Goal: Task Accomplishment & Management: Complete application form

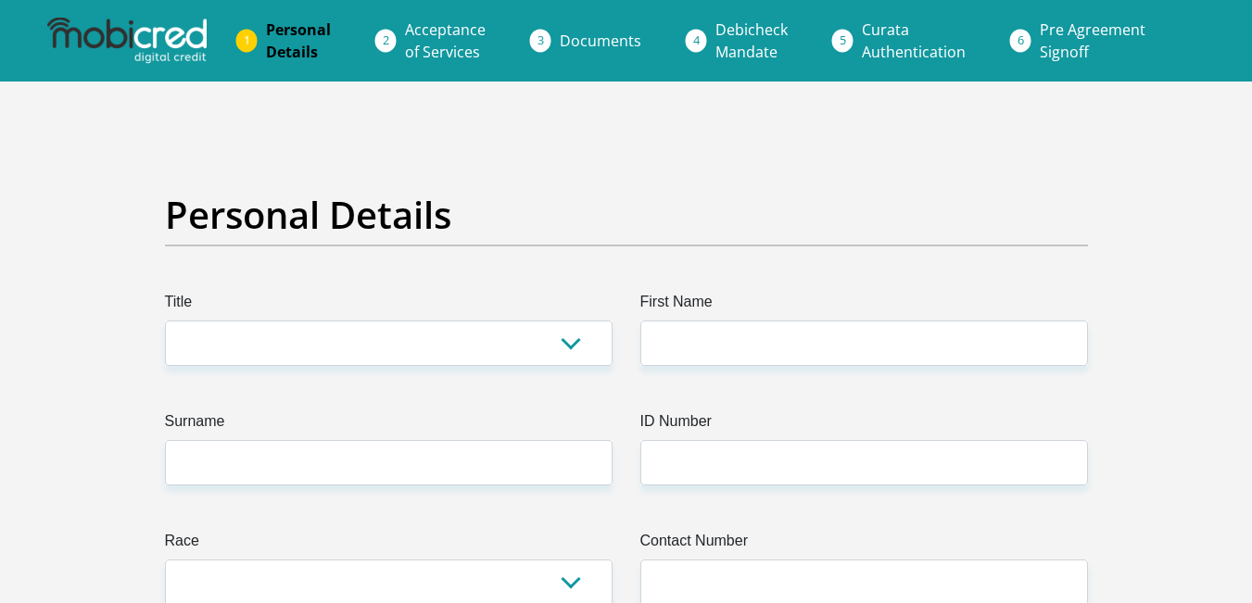
click at [570, 36] on span "Documents" at bounding box center [601, 41] width 82 height 20
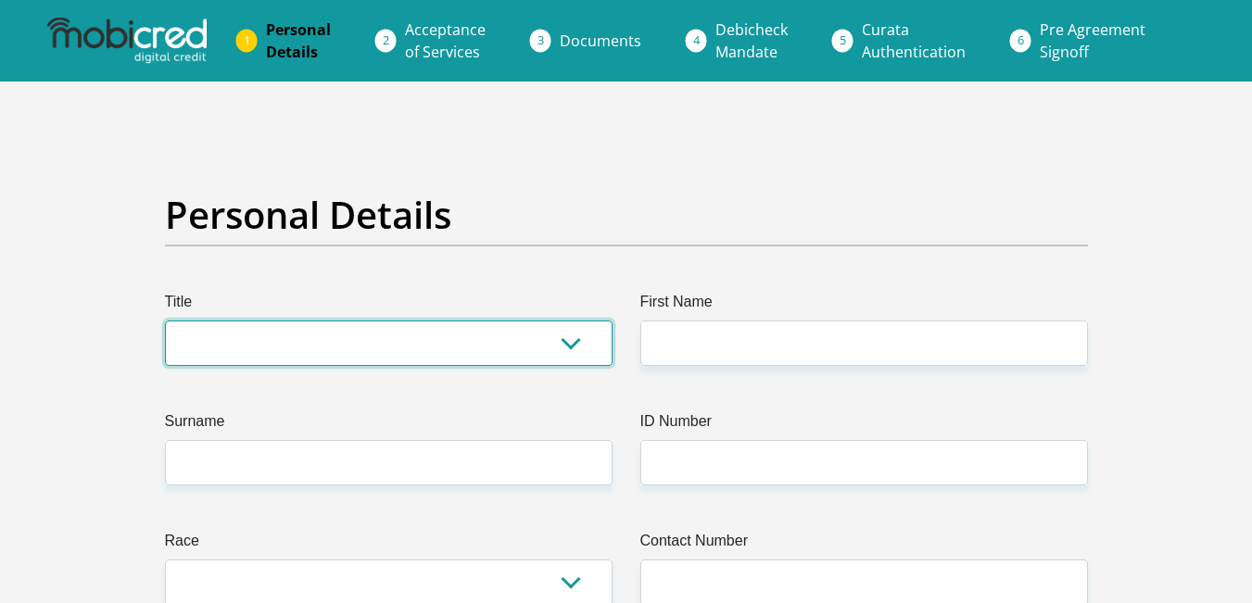
click at [306, 338] on select "Mr Ms Mrs Dr [PERSON_NAME]" at bounding box center [388, 343] width 447 height 45
select select "Mr"
click at [165, 321] on select "Mr Ms Mrs Dr [PERSON_NAME]" at bounding box center [388, 343] width 447 height 45
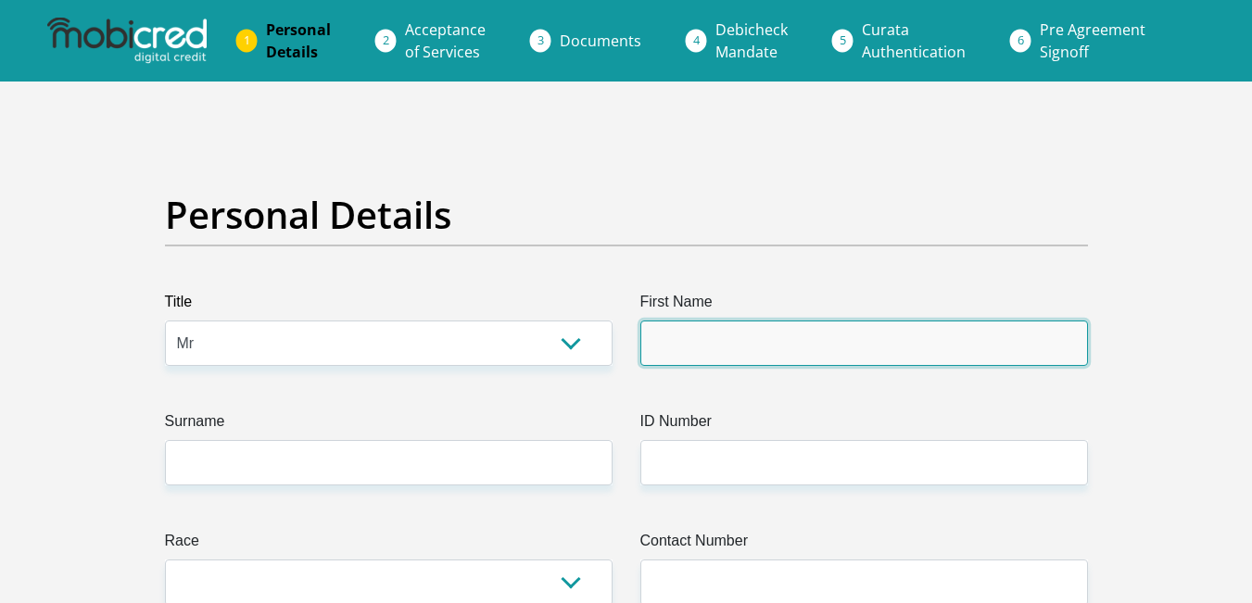
click at [813, 359] on input "First Name" at bounding box center [863, 343] width 447 height 45
type input "[PERSON_NAME]"
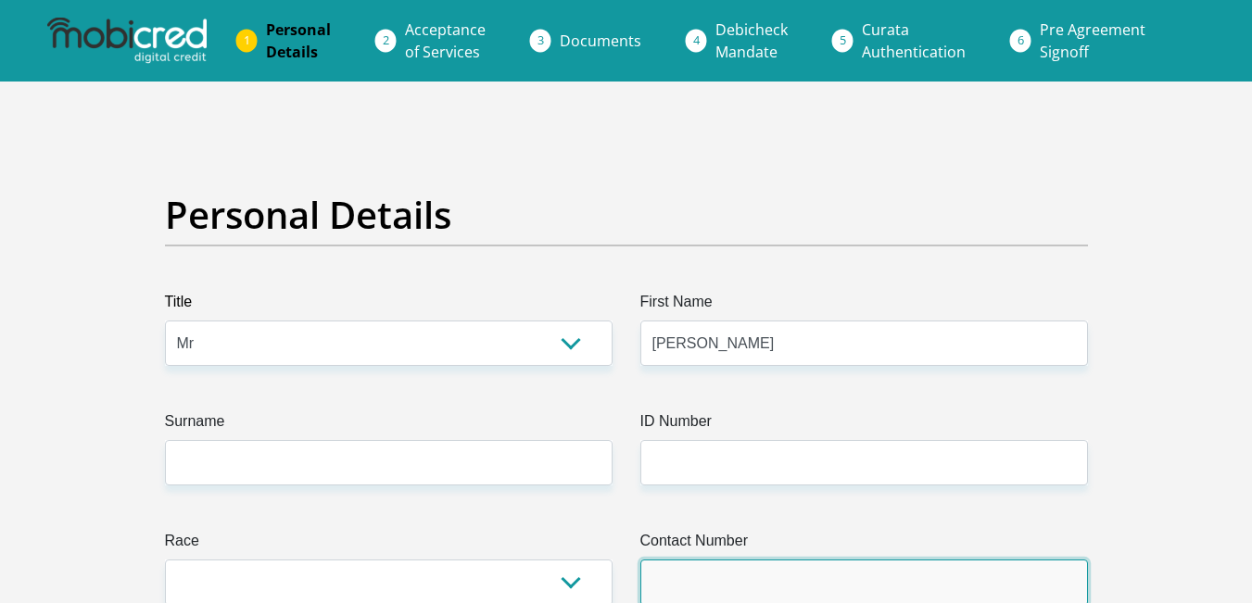
type input "0664498185"
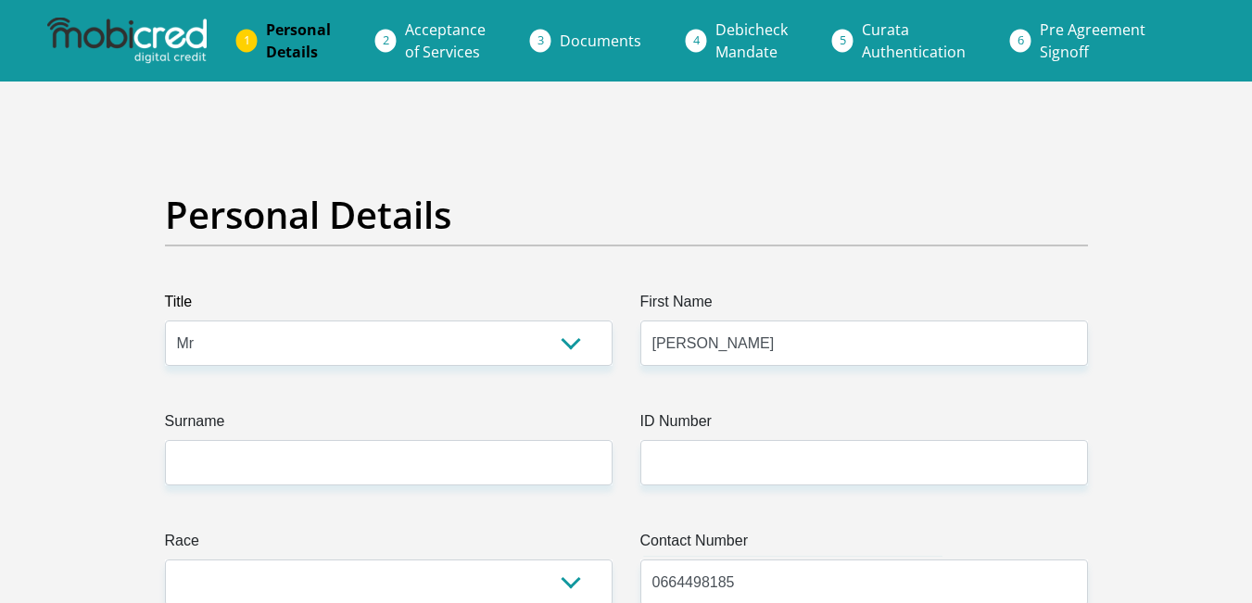
select select "ZAF"
type input "[STREET_ADDRESS][PERSON_NAME]"
type input "Howick"
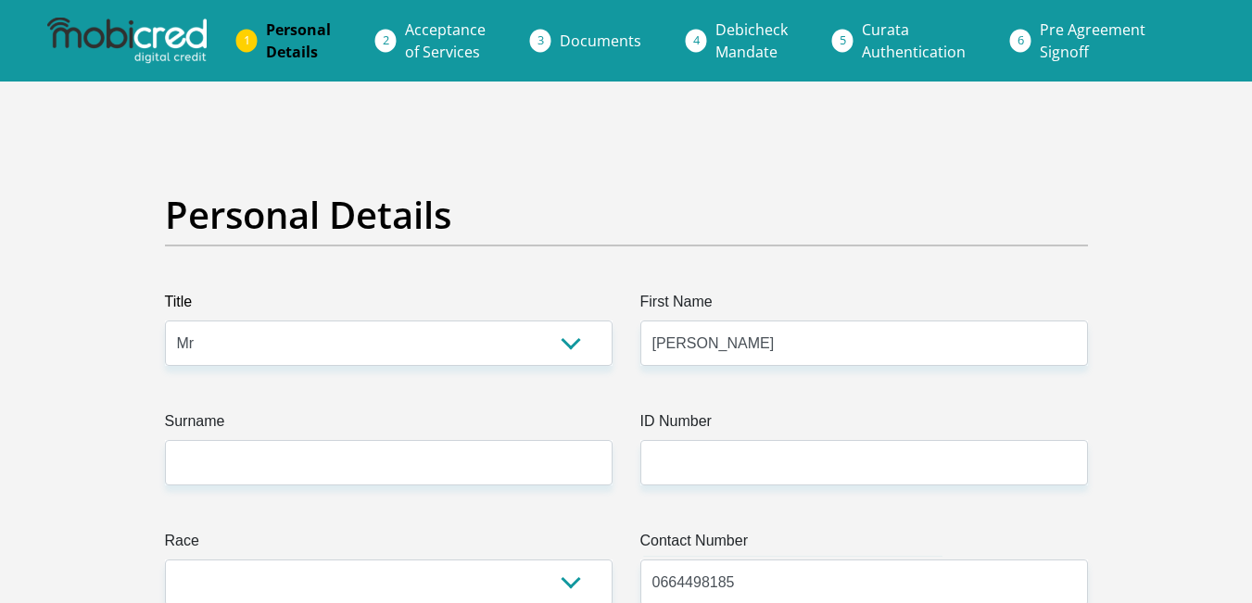
type input "3290"
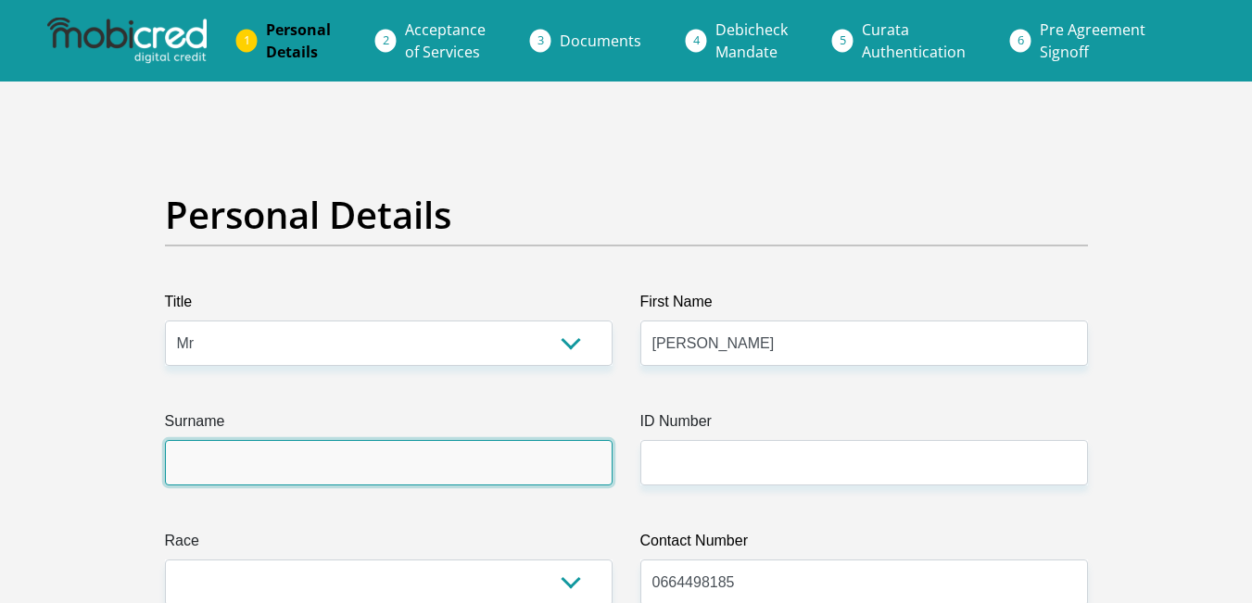
click at [380, 447] on input "Surname" at bounding box center [388, 462] width 447 height 45
type input "[PERSON_NAME]"
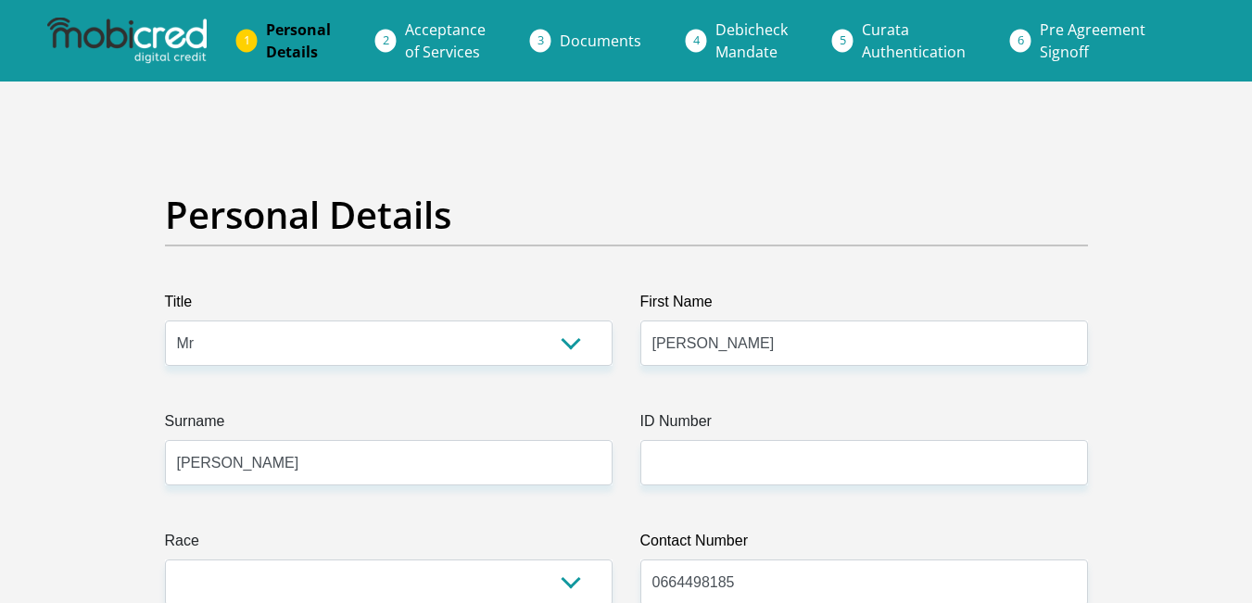
type input "Hilton"
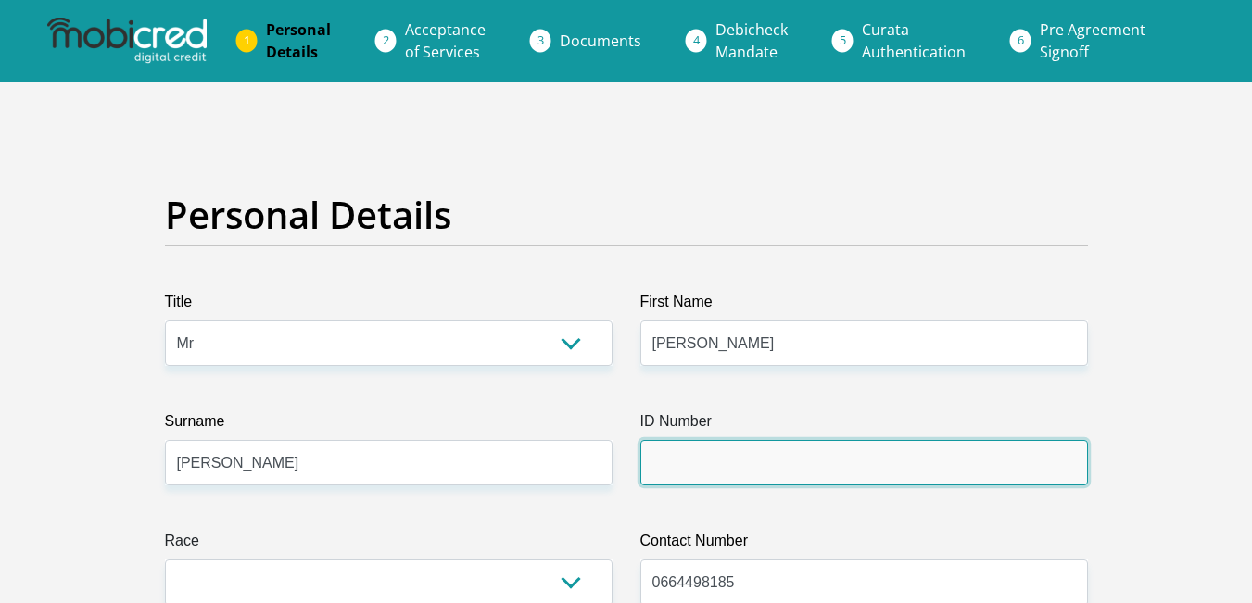
click at [668, 446] on input "ID Number" at bounding box center [863, 462] width 447 height 45
type input "8910125202087"
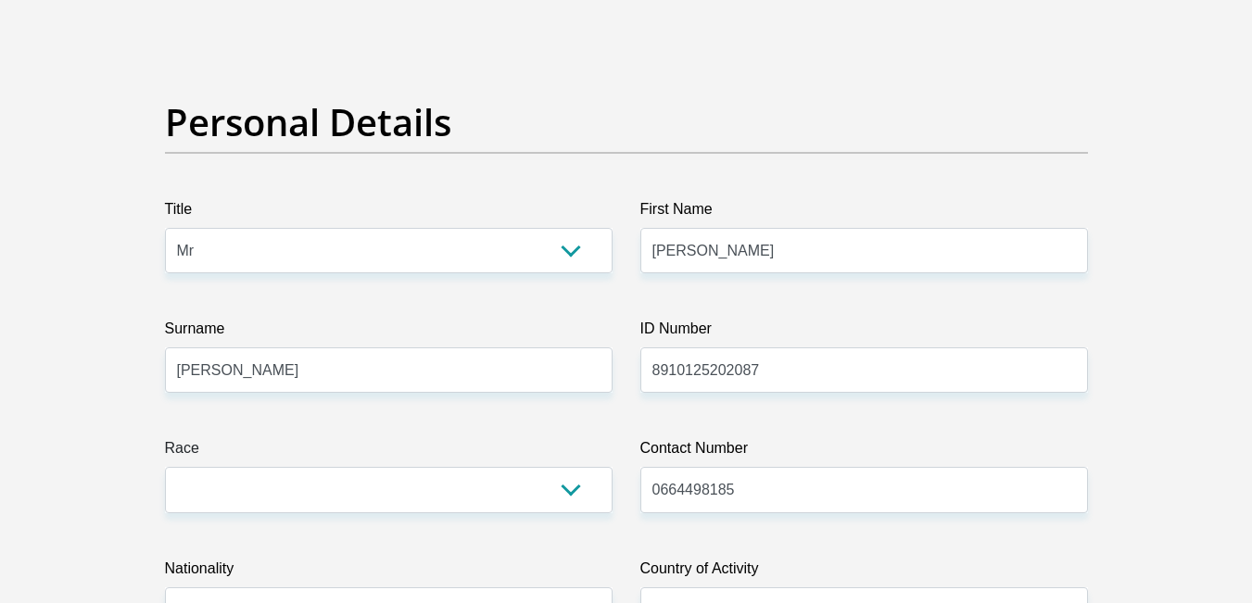
scroll to position [185, 0]
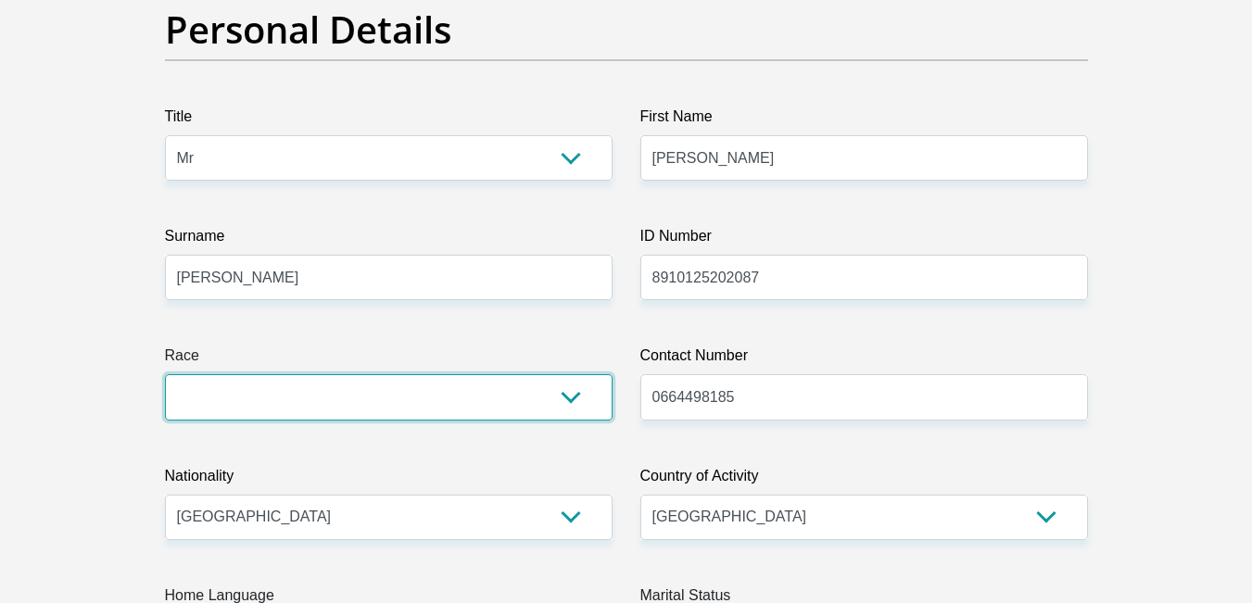
click at [177, 386] on select "Black Coloured Indian White Other" at bounding box center [388, 396] width 447 height 45
select select "4"
click at [165, 374] on select "Black Coloured Indian White Other" at bounding box center [388, 396] width 447 height 45
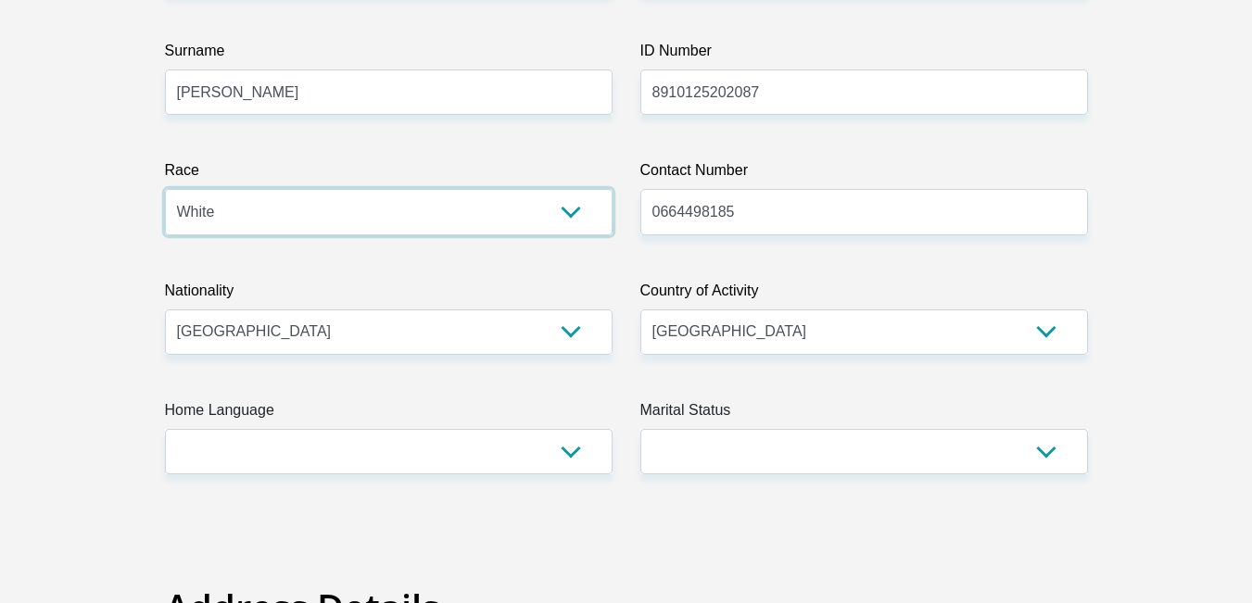
scroll to position [463, 0]
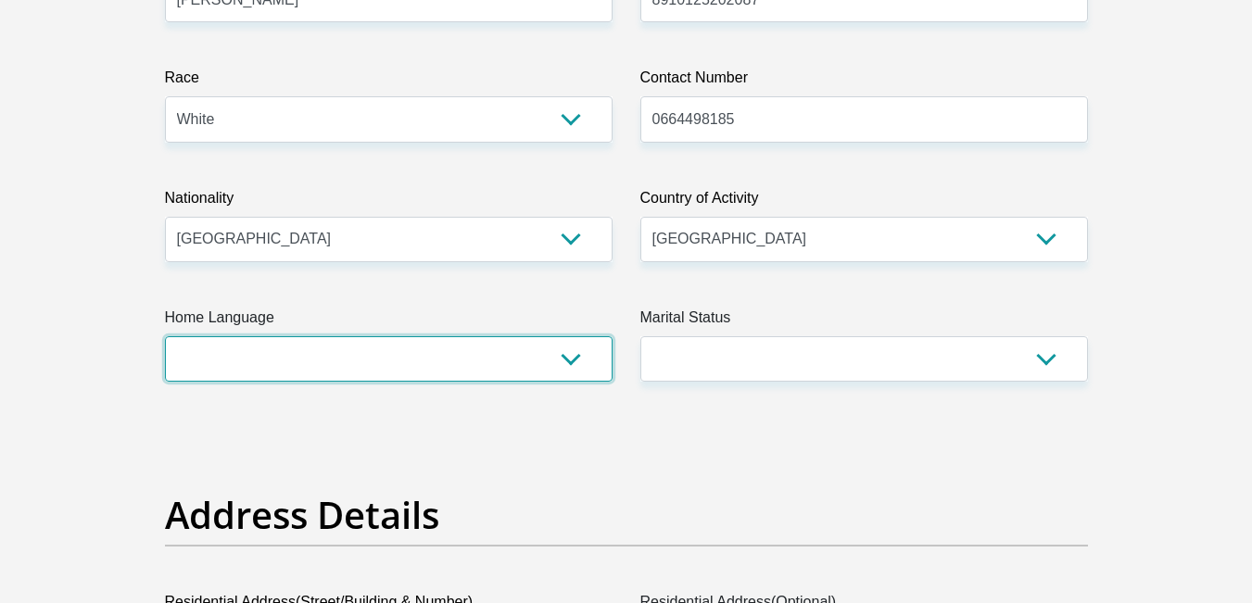
click at [203, 349] on select "Afrikaans English Sepedi South Ndebele Southern Sotho Swati Tsonga Tswana Venda…" at bounding box center [388, 358] width 447 height 45
select select "eng"
click at [165, 336] on select "Afrikaans English Sepedi South Ndebele Southern Sotho Swati Tsonga Tswana Venda…" at bounding box center [388, 358] width 447 height 45
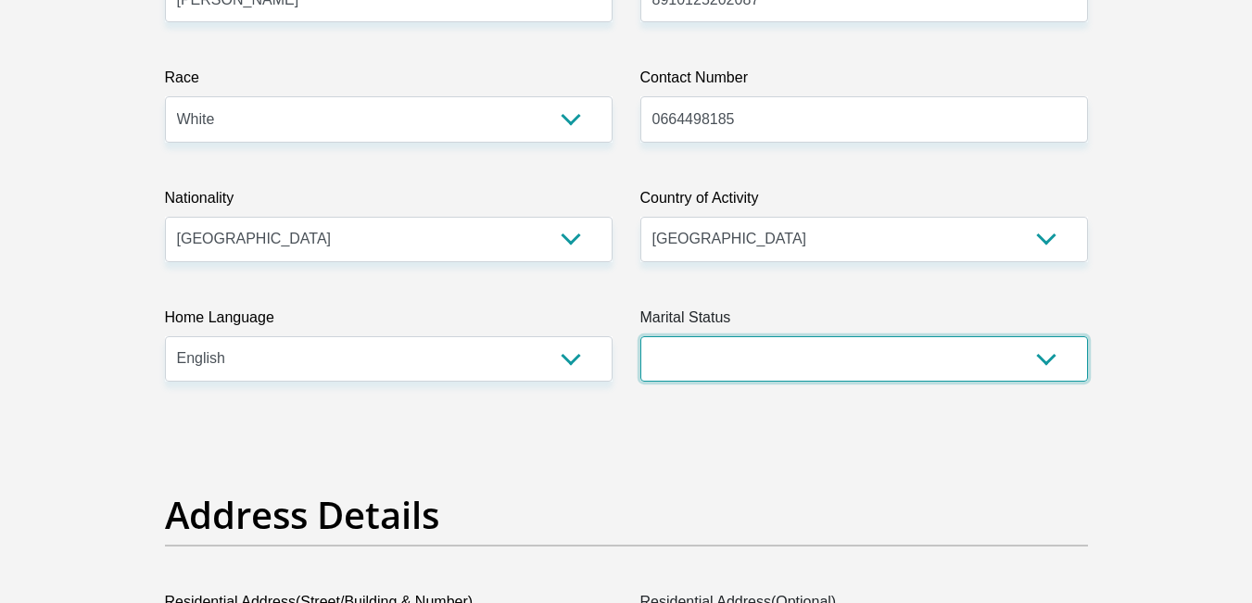
click at [745, 359] on select "Married ANC Single Divorced Widowed Married COP or Customary Law" at bounding box center [863, 358] width 447 height 45
select select "2"
click at [640, 336] on select "Married ANC Single Divorced Widowed Married COP or Customary Law" at bounding box center [863, 358] width 447 height 45
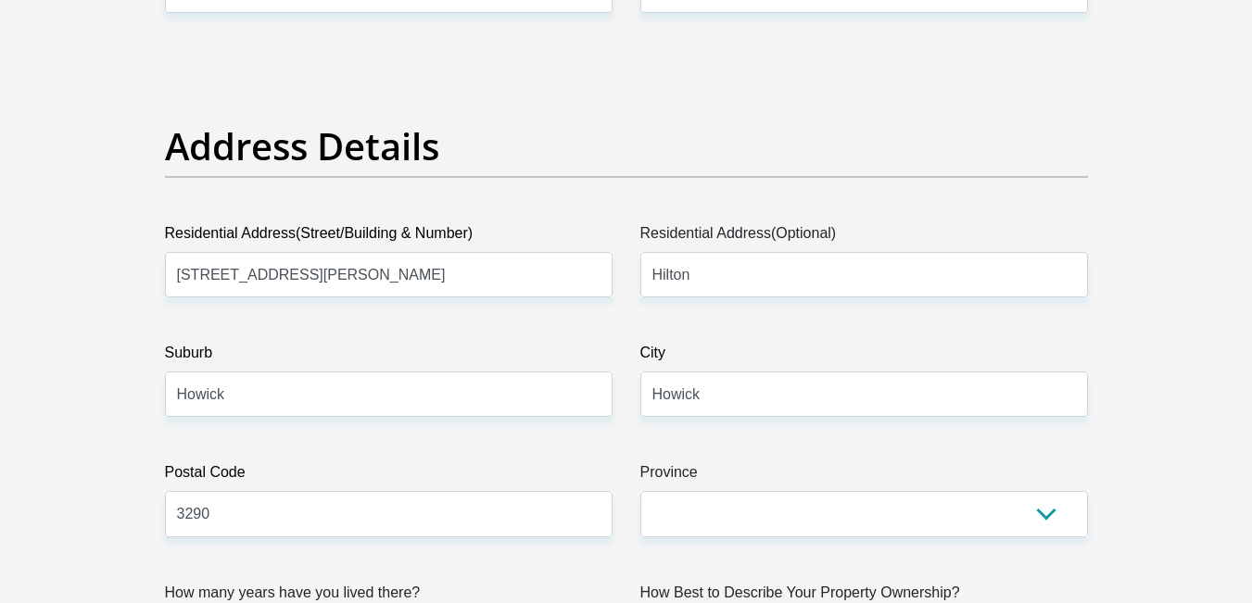
scroll to position [834, 0]
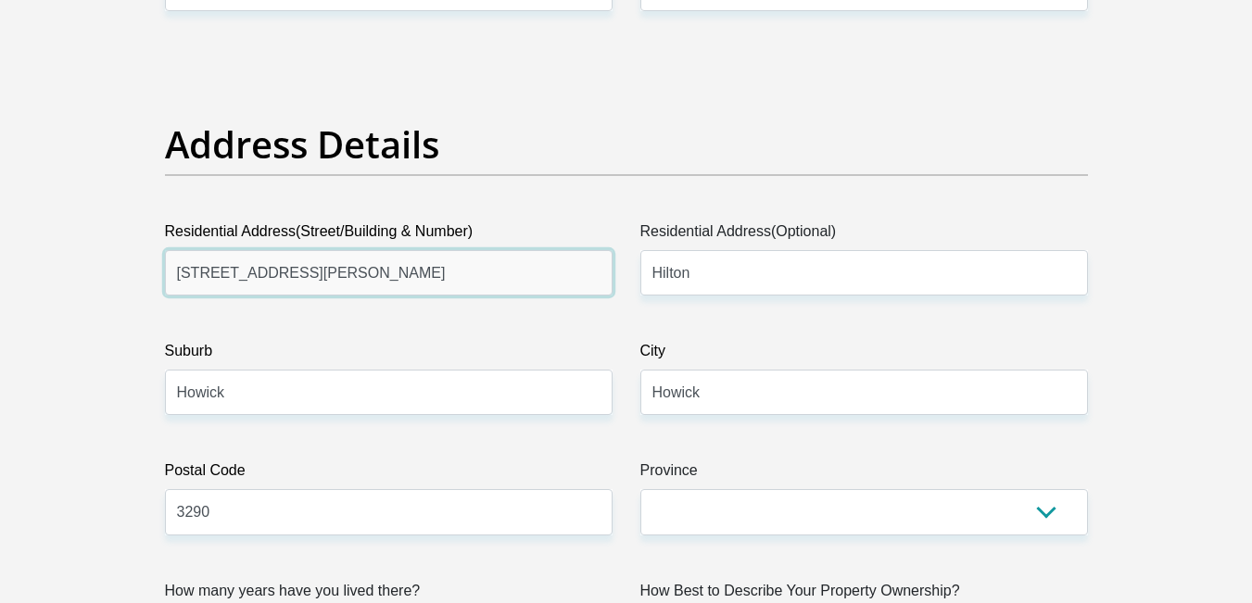
click at [382, 275] on input "[STREET_ADDRESS][PERSON_NAME]" at bounding box center [388, 272] width 447 height 45
type input "[STREET_ADDRESS]"
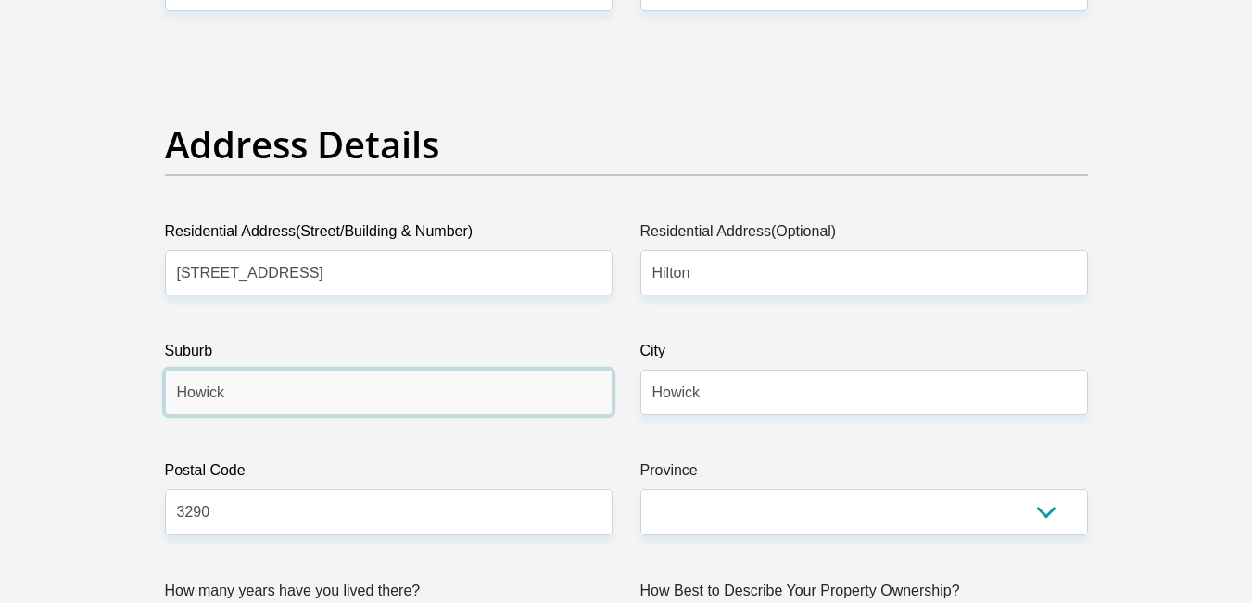
click at [247, 397] on input "Howick" at bounding box center [388, 392] width 447 height 45
type input "Hilton"
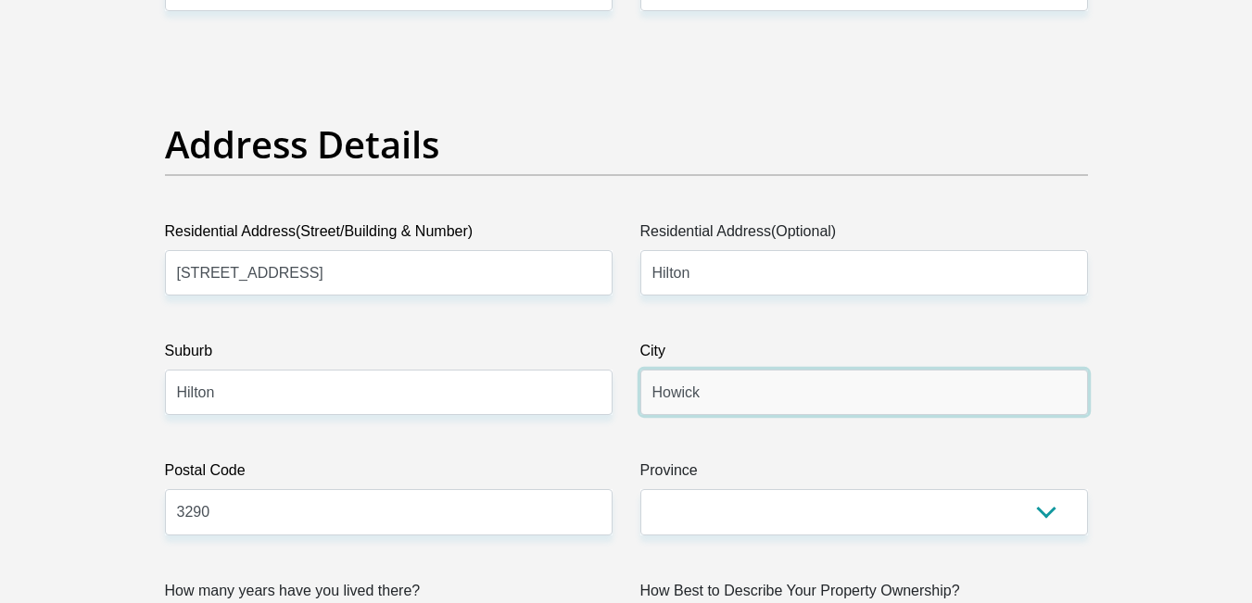
click at [756, 394] on input "Howick" at bounding box center [863, 392] width 447 height 45
type input "Hilton"
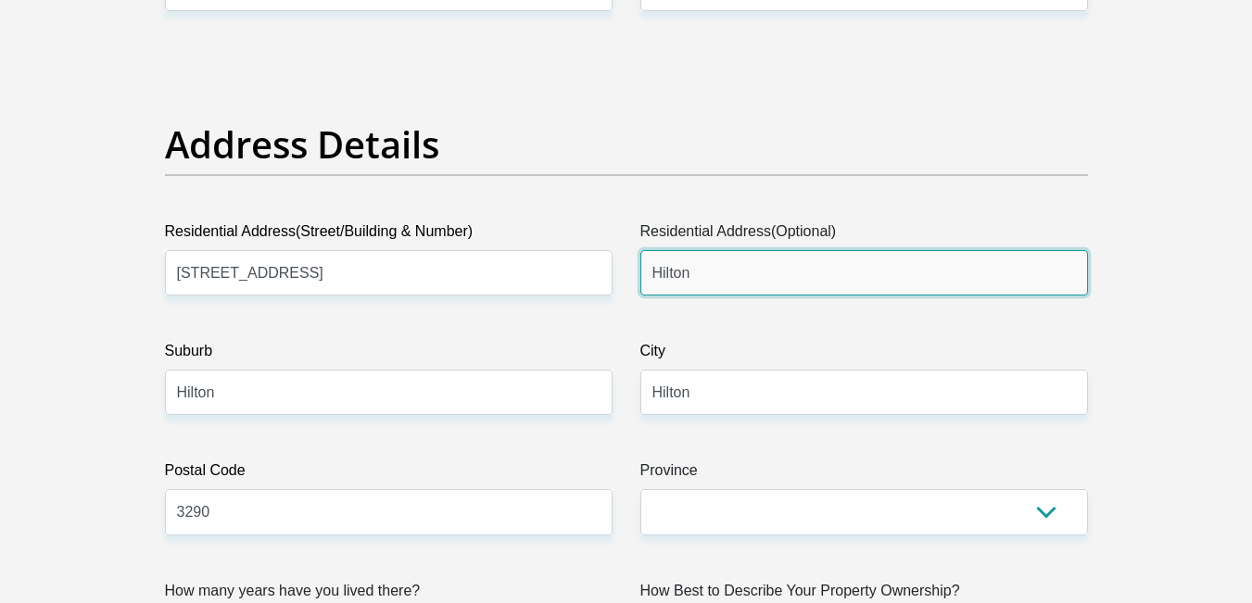
click at [782, 283] on input "Hilton" at bounding box center [863, 272] width 447 height 45
type input "Hilton"
drag, startPoint x: 705, startPoint y: 284, endPoint x: 654, endPoint y: 284, distance: 51.0
click at [654, 284] on input "Hilton" at bounding box center [863, 272] width 447 height 45
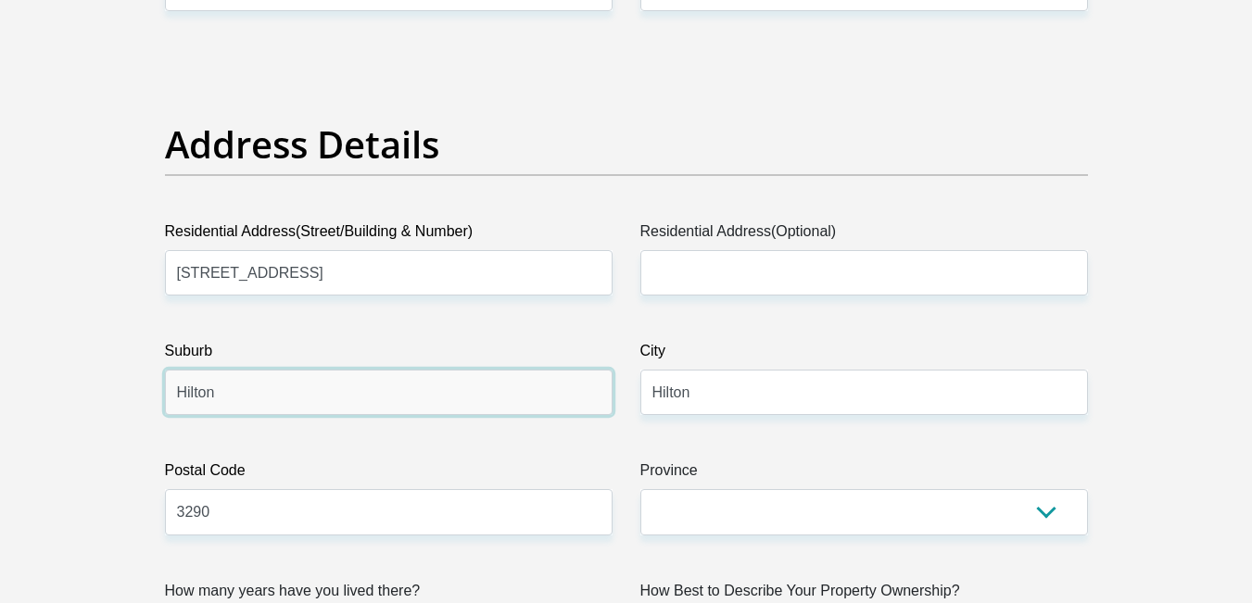
click at [322, 390] on input "Hilton" at bounding box center [388, 392] width 447 height 45
type input "[GEOGRAPHIC_DATA]"
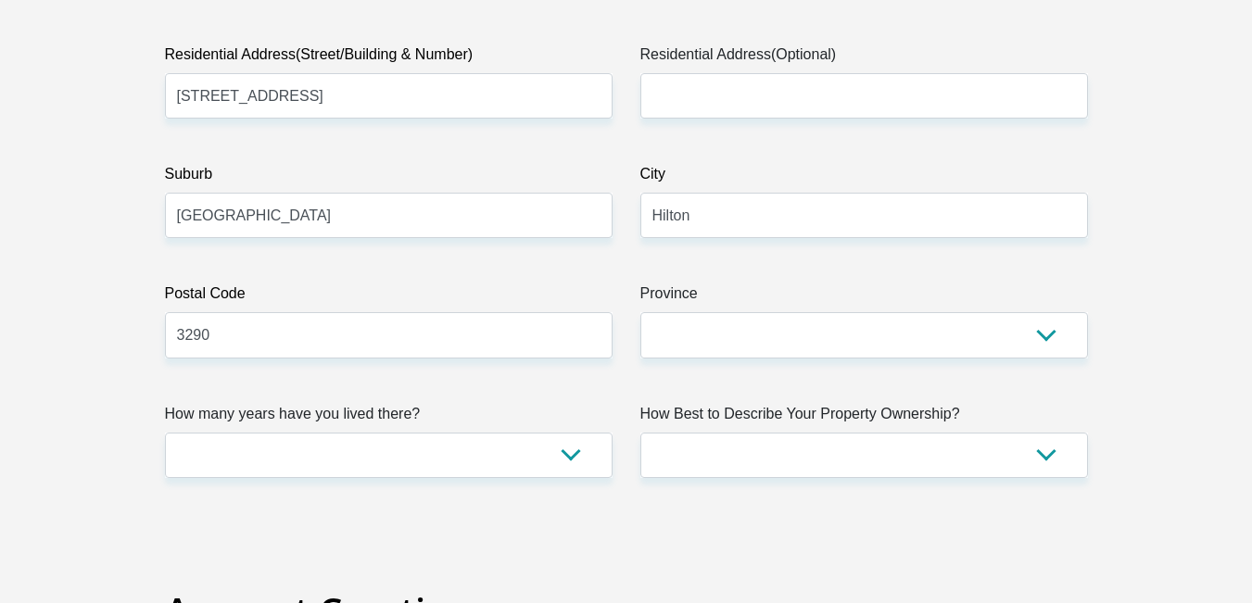
scroll to position [1019, 0]
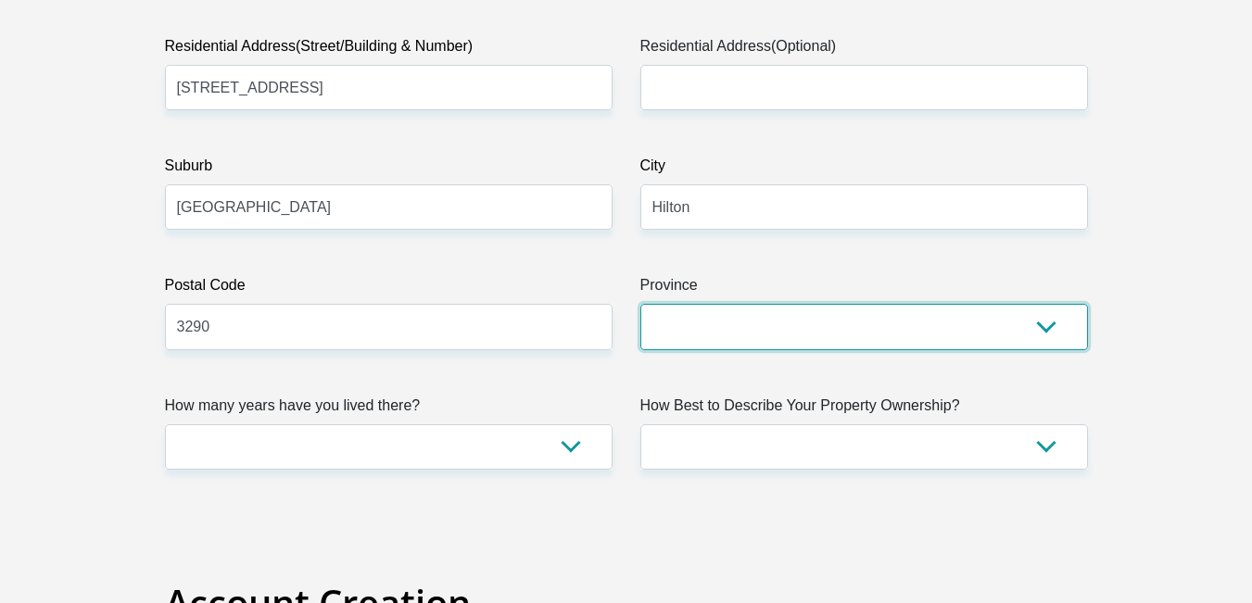
click at [674, 328] on select "Eastern Cape Free State [GEOGRAPHIC_DATA] [GEOGRAPHIC_DATA][DATE] [GEOGRAPHIC_D…" at bounding box center [863, 326] width 447 height 45
select select "[GEOGRAPHIC_DATA][DATE]"
click at [640, 304] on select "Eastern Cape Free State [GEOGRAPHIC_DATA] [GEOGRAPHIC_DATA][DATE] [GEOGRAPHIC_D…" at bounding box center [863, 326] width 447 height 45
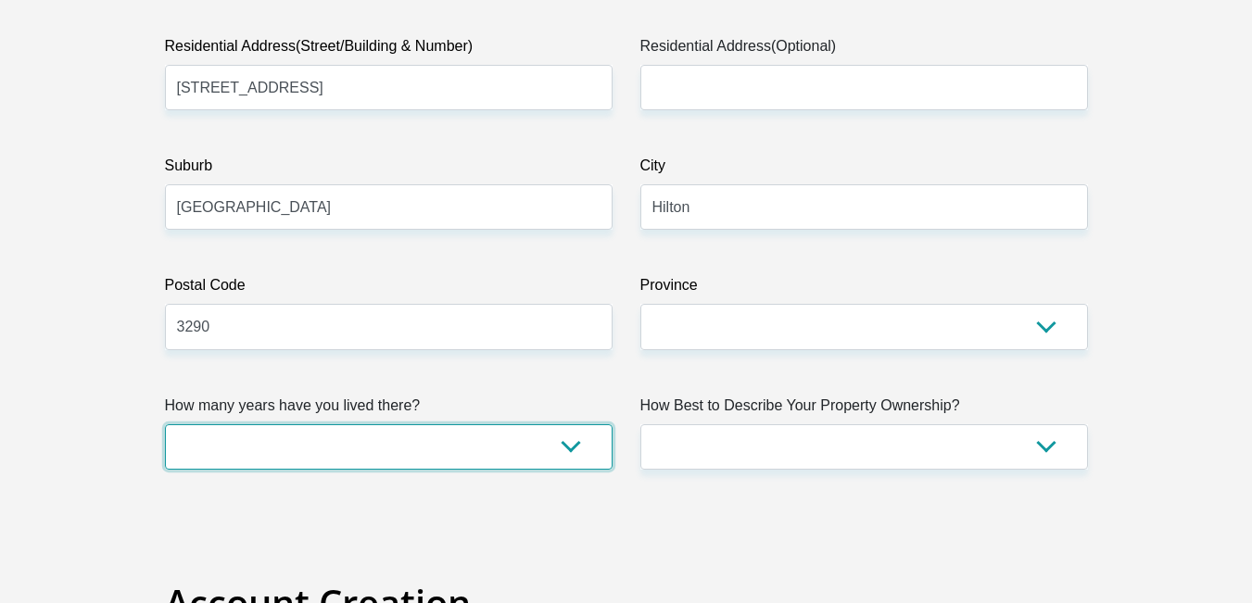
click at [508, 447] on select "less than 1 year 1-3 years 3-5 years 5+ years" at bounding box center [388, 446] width 447 height 45
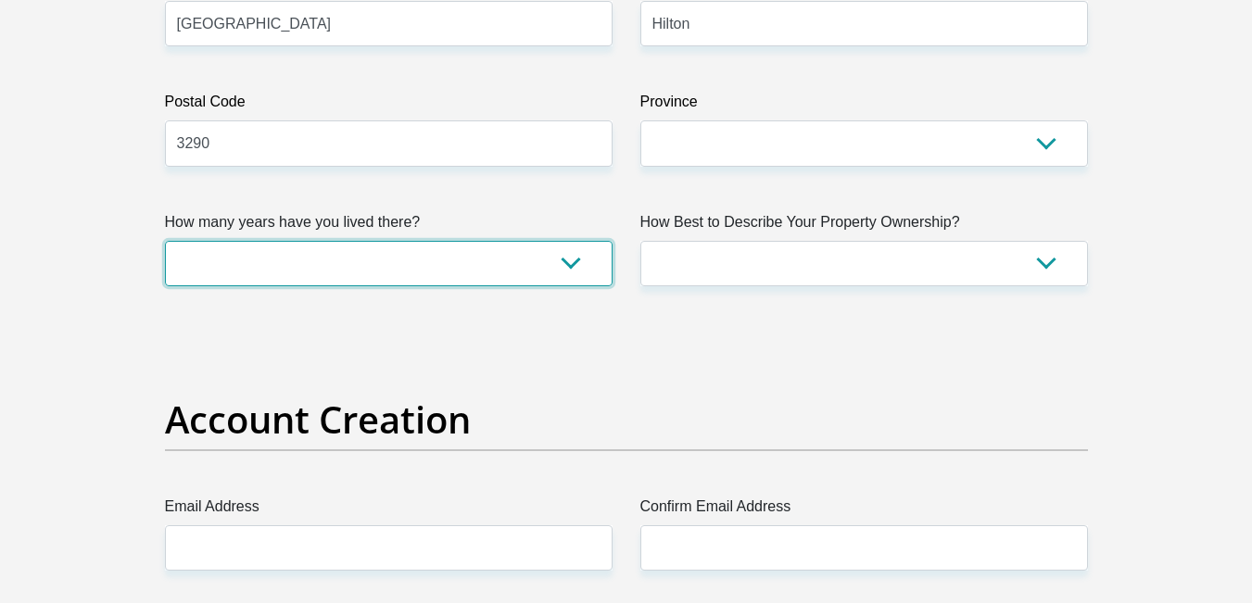
scroll to position [1204, 0]
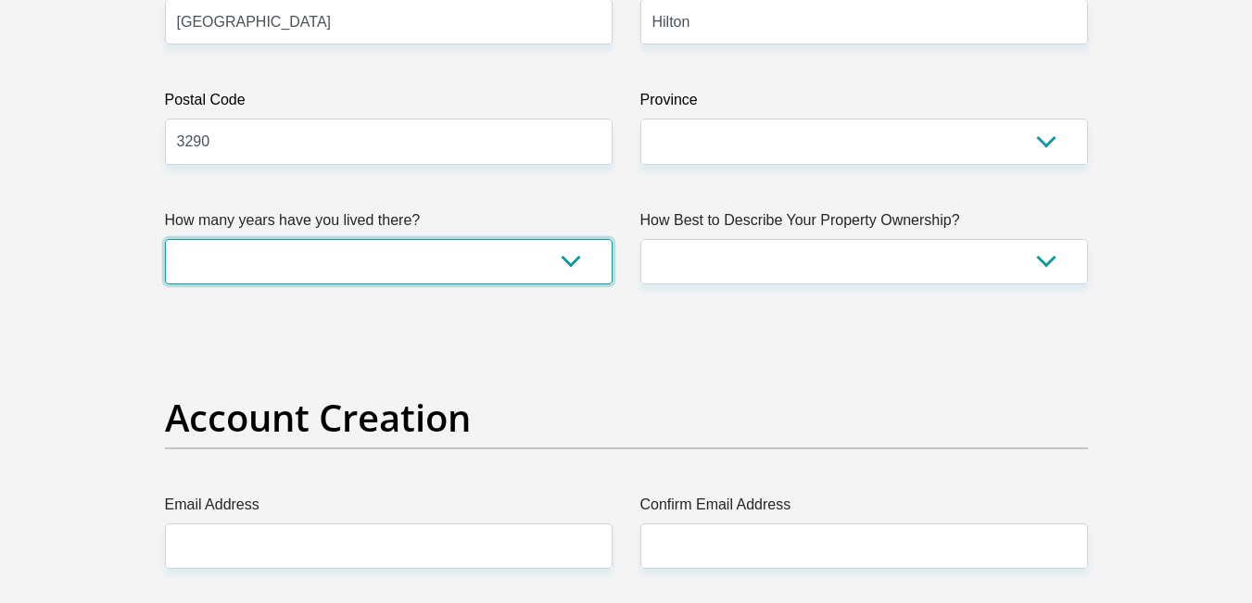
click at [343, 252] on select "less than 1 year 1-3 years 3-5 years 5+ years" at bounding box center [388, 261] width 447 height 45
select select "5"
click at [165, 239] on select "less than 1 year 1-3 years 3-5 years 5+ years" at bounding box center [388, 261] width 447 height 45
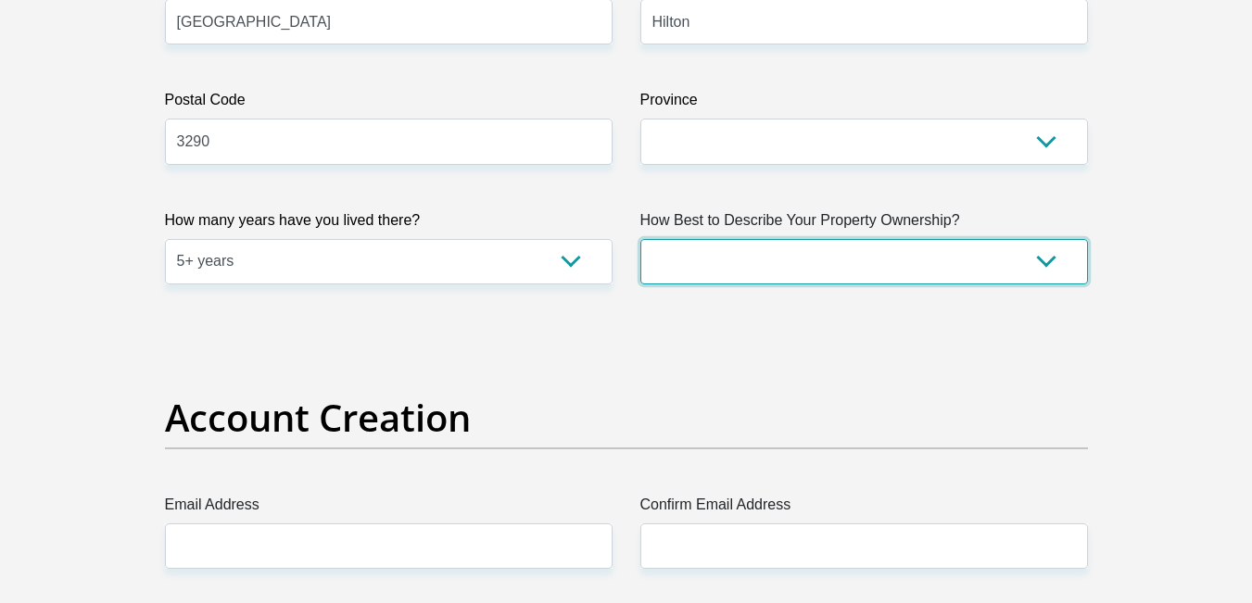
click at [843, 258] on select "Owned Rented Family Owned Company Dwelling" at bounding box center [863, 261] width 447 height 45
select select "parents"
click at [640, 239] on select "Owned Rented Family Owned Company Dwelling" at bounding box center [863, 261] width 447 height 45
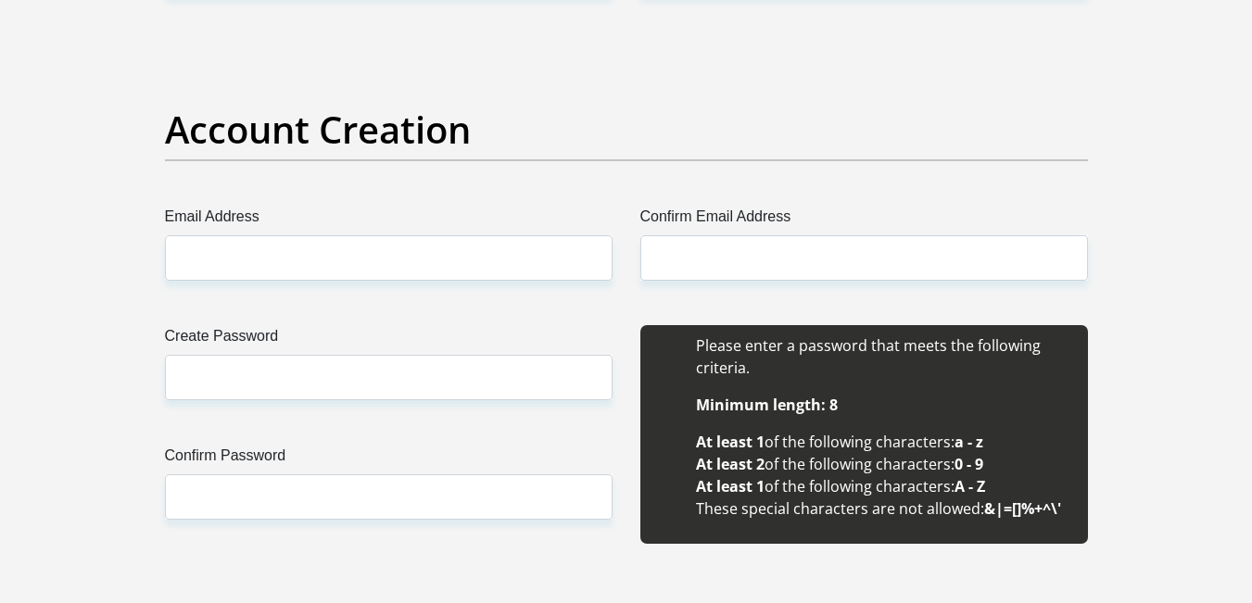
scroll to position [1482, 0]
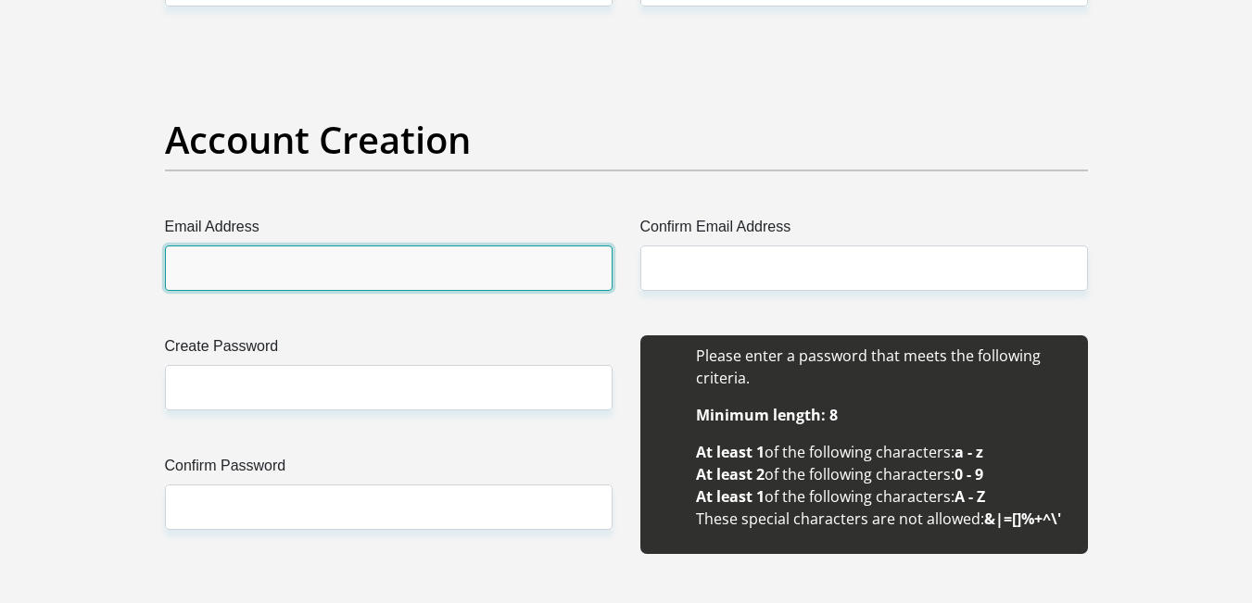
click at [183, 281] on input "Email Address" at bounding box center [388, 268] width 447 height 45
type input "[EMAIL_ADDRESS][DOMAIN_NAME]"
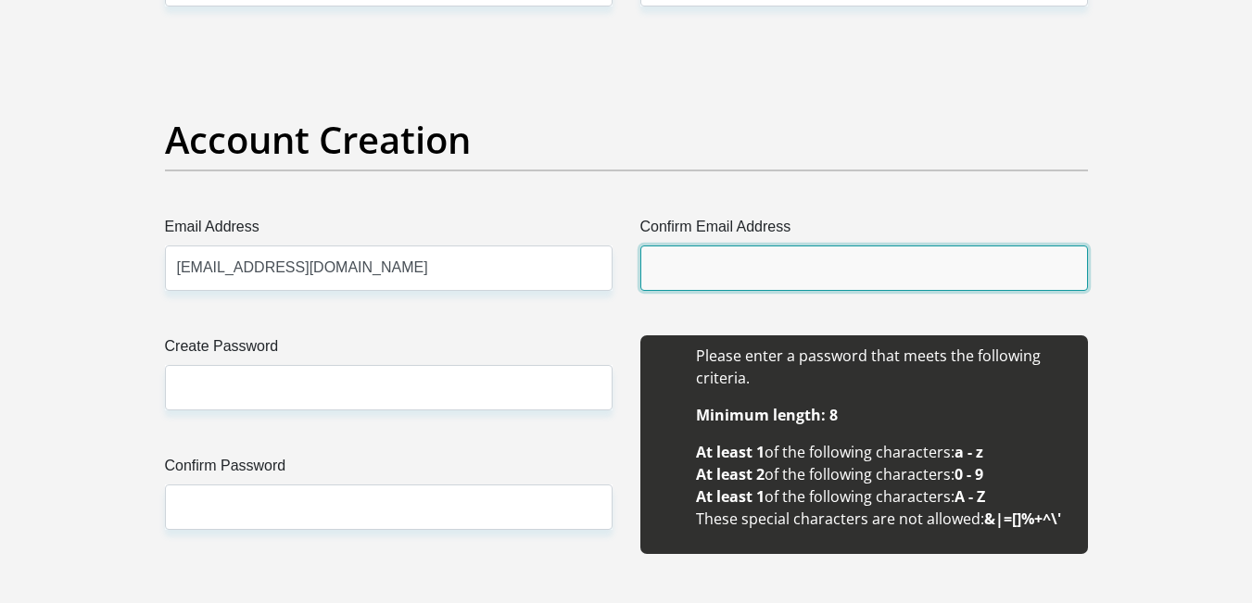
type input "[EMAIL_ADDRESS][DOMAIN_NAME]"
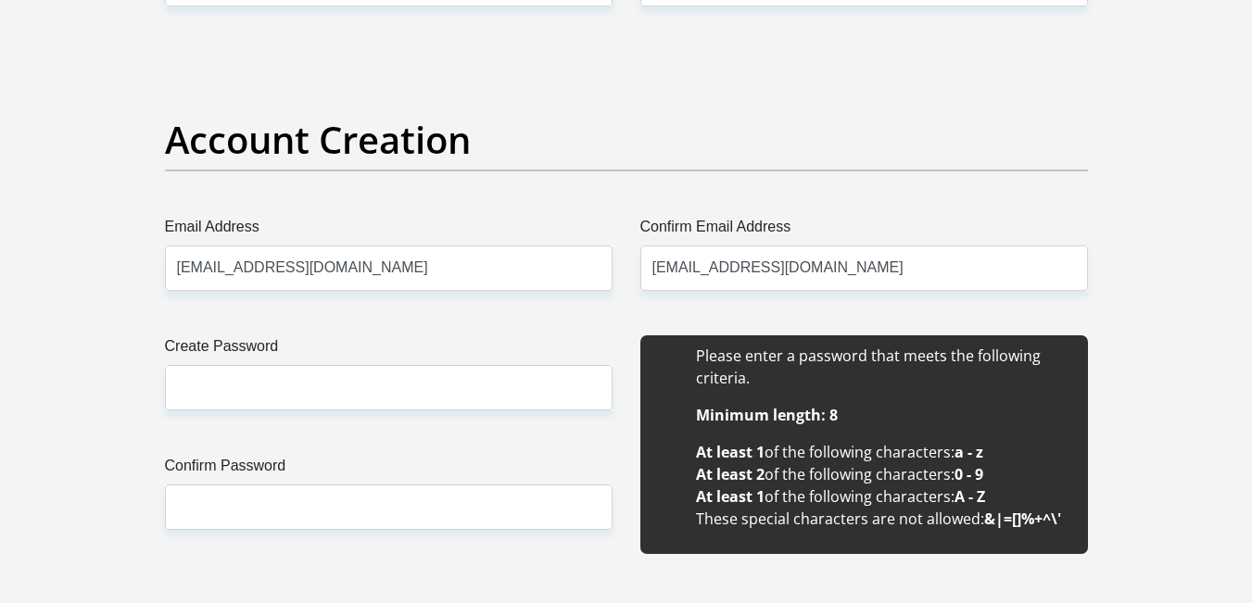
type input "[PERSON_NAME]"
type input "0664498185"
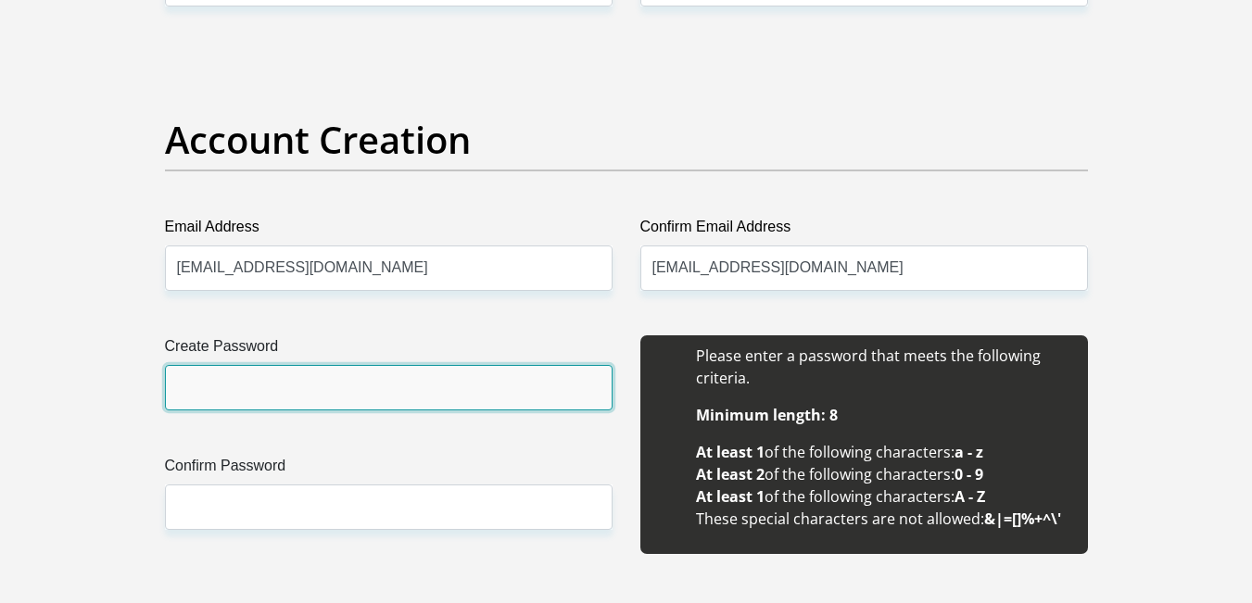
click at [279, 385] on input "Create Password" at bounding box center [388, 387] width 447 height 45
type input "Midlands1962"
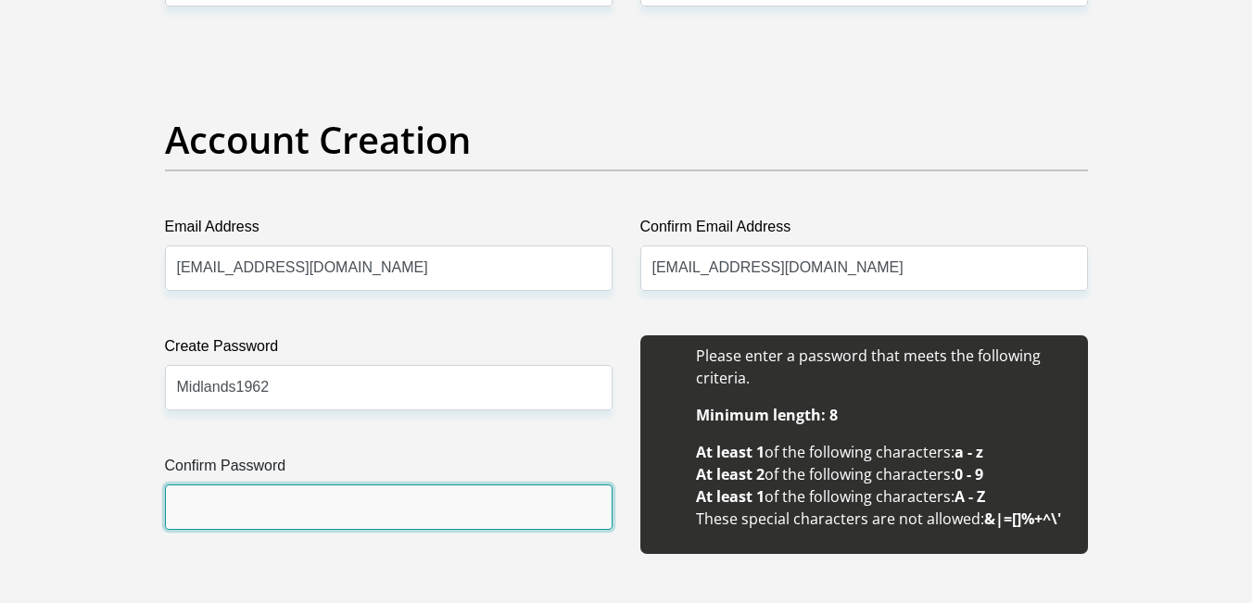
click at [237, 506] on input "Confirm Password" at bounding box center [388, 507] width 447 height 45
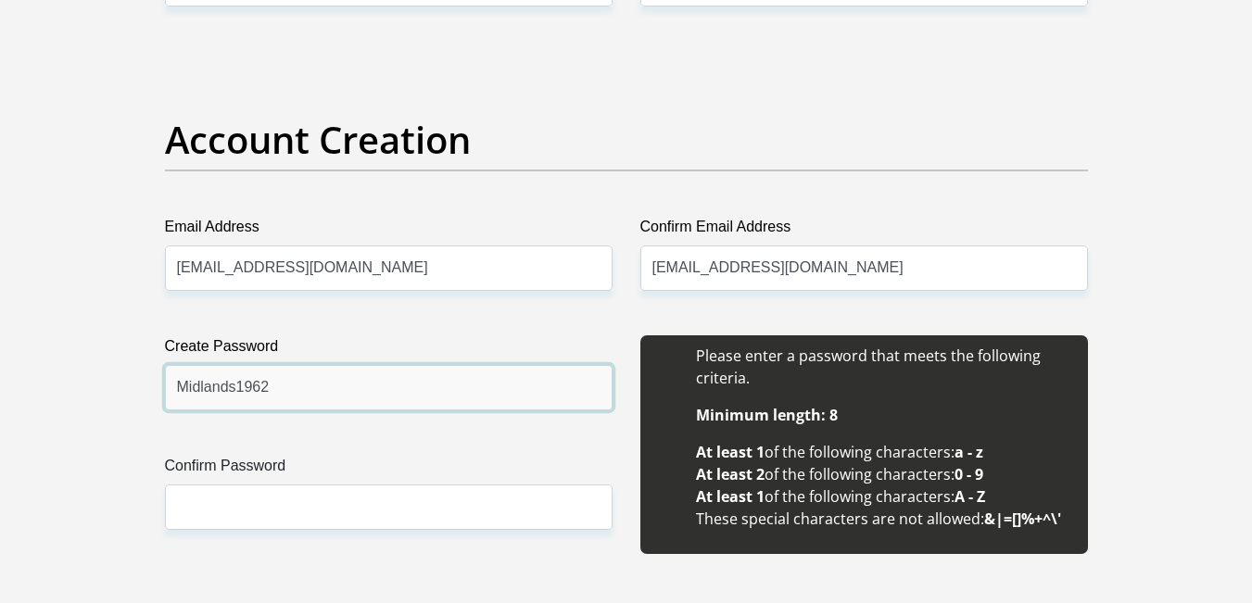
click at [295, 387] on input "Midlands1962" at bounding box center [388, 387] width 447 height 45
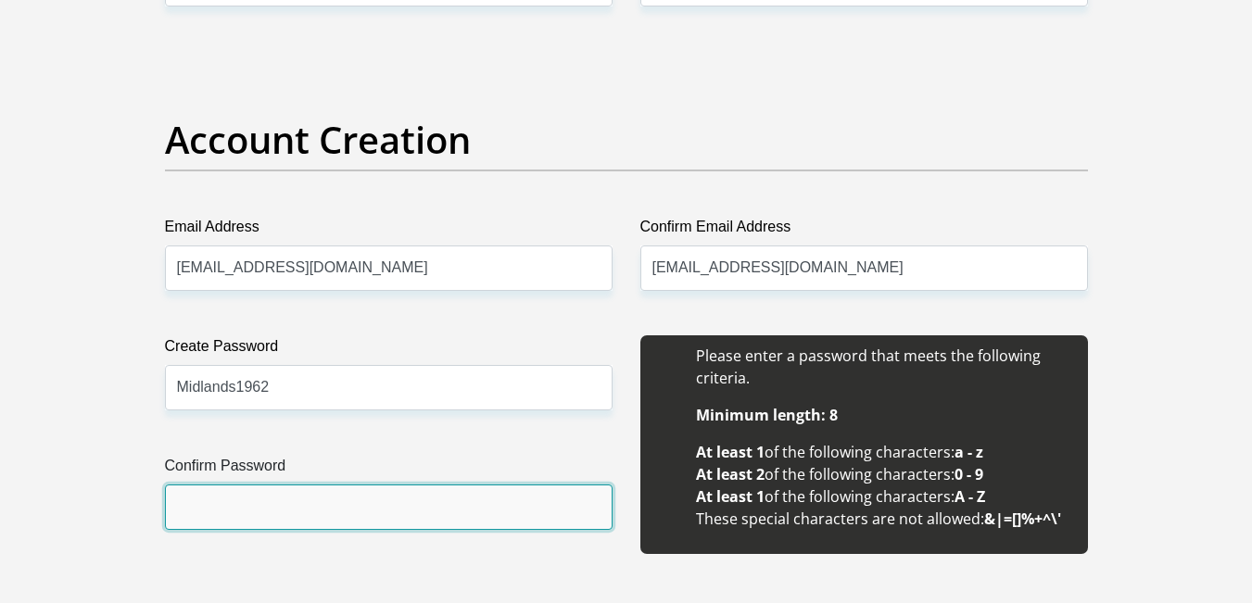
click at [255, 510] on input "Confirm Password" at bounding box center [388, 507] width 447 height 45
paste input "Midlands1962"
type input "Midlands1962"
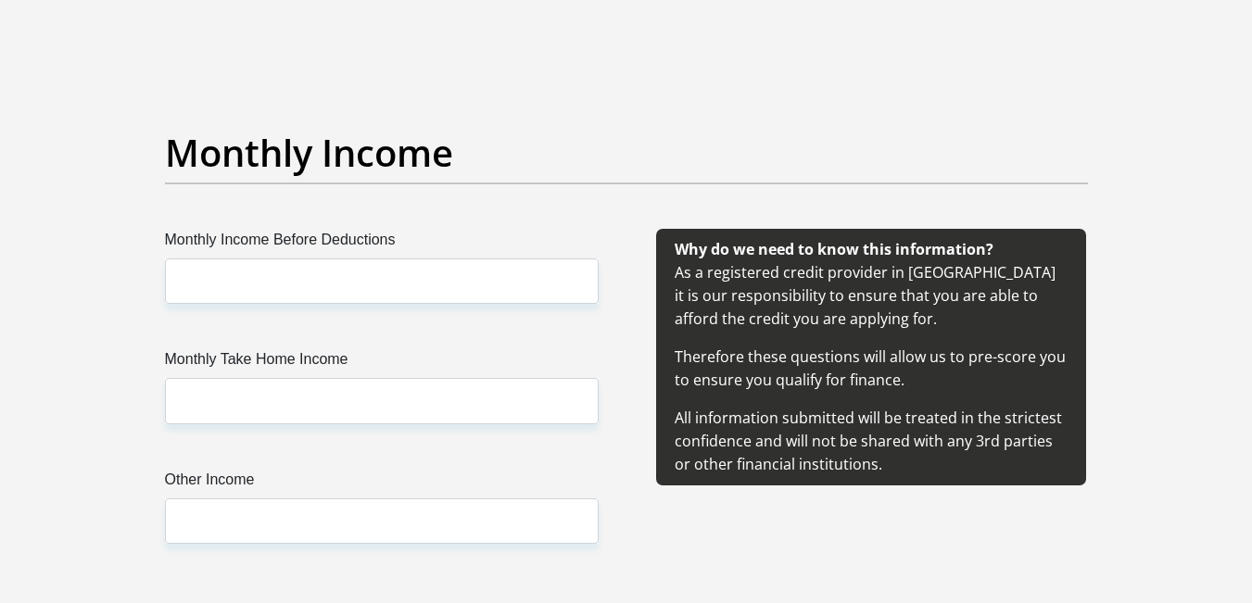
scroll to position [2038, 0]
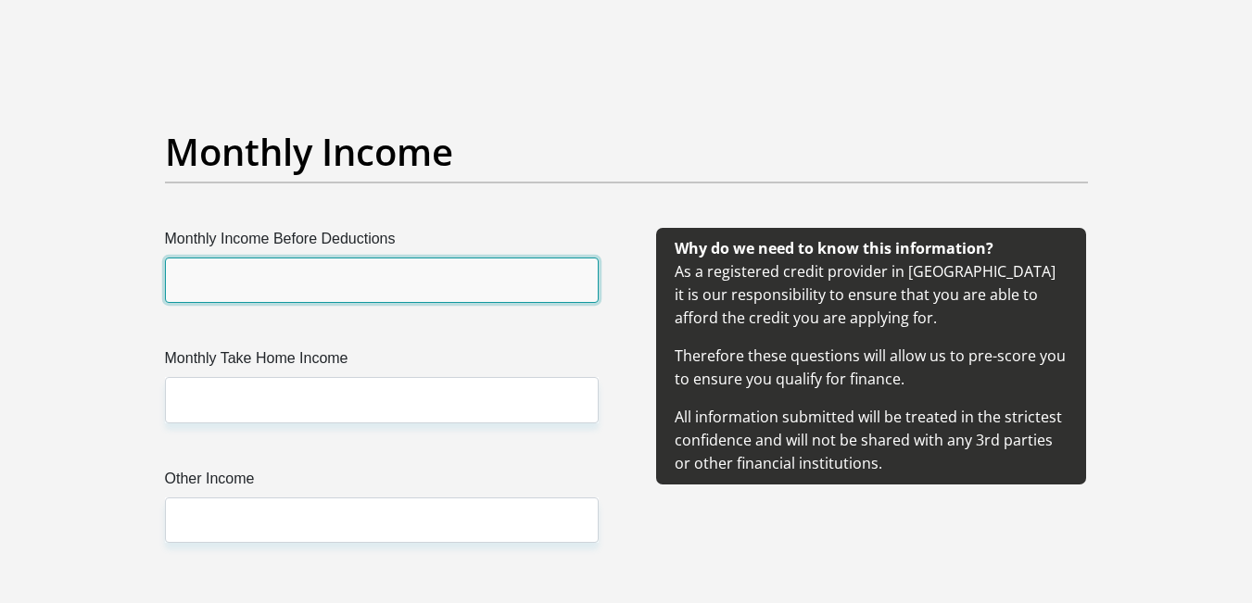
click at [226, 275] on input "Monthly Income Before Deductions" at bounding box center [382, 280] width 434 height 45
type input "36000"
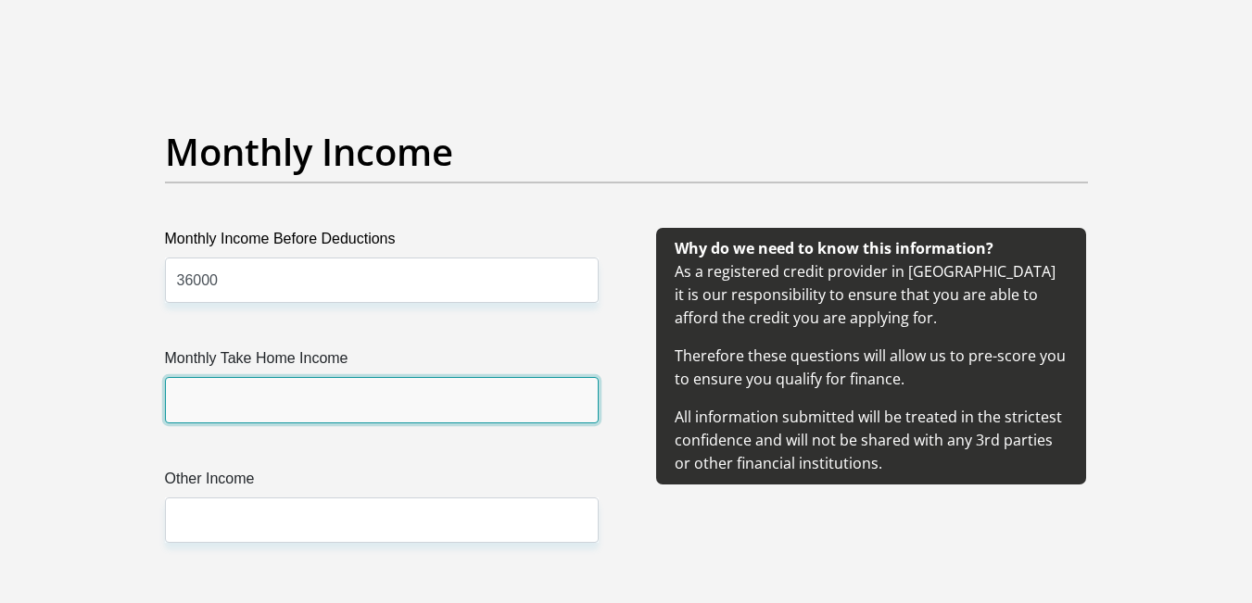
click at [241, 400] on input "Monthly Take Home Income" at bounding box center [382, 399] width 434 height 45
type input "25000"
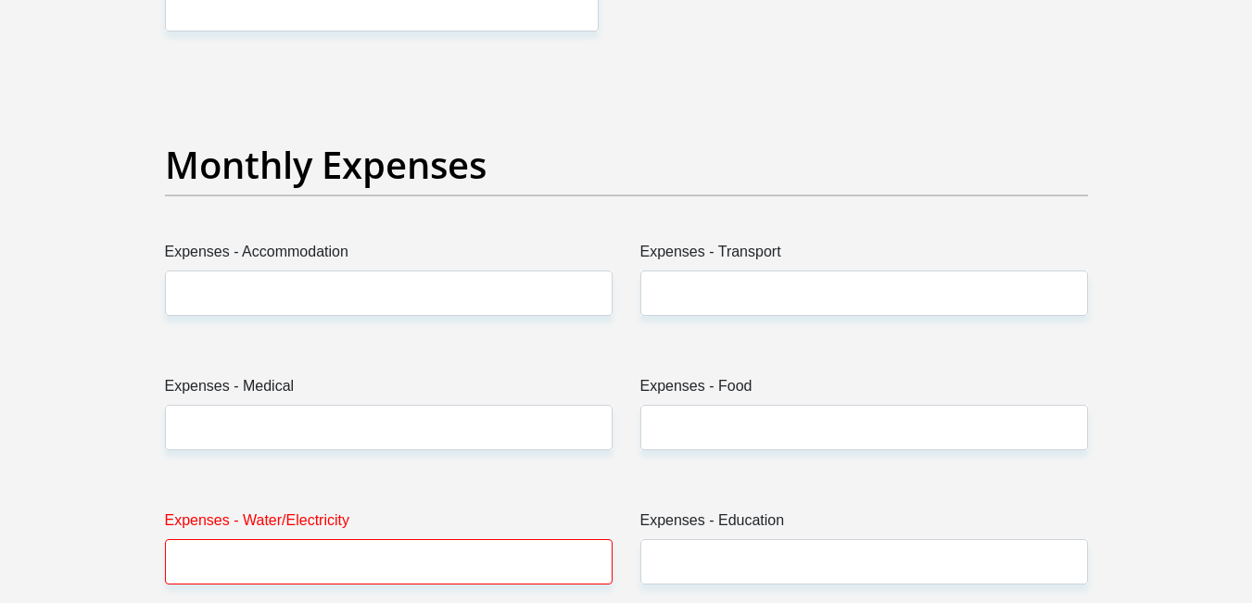
scroll to position [2594, 0]
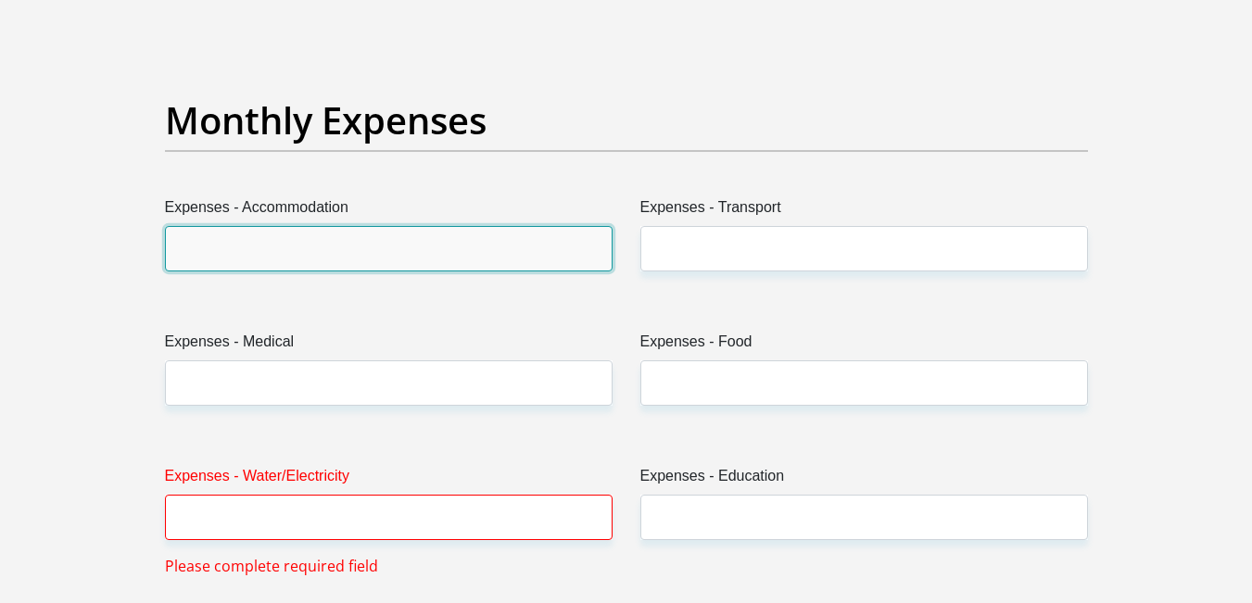
click at [196, 247] on input "Expenses - Accommodation" at bounding box center [388, 248] width 447 height 45
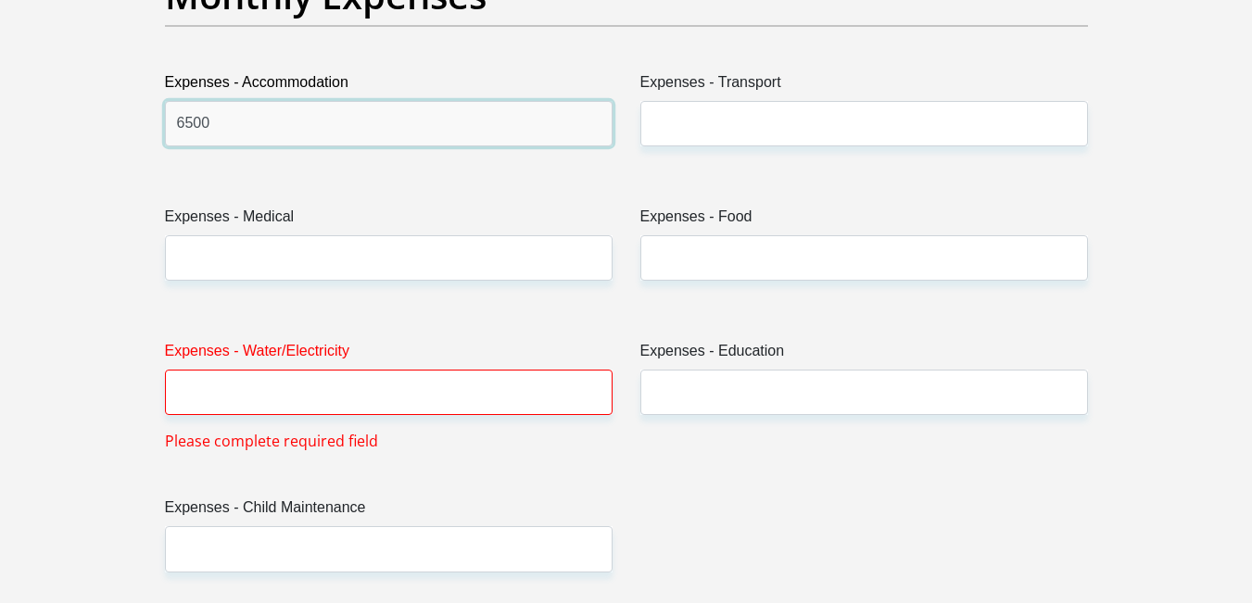
scroll to position [2687, 0]
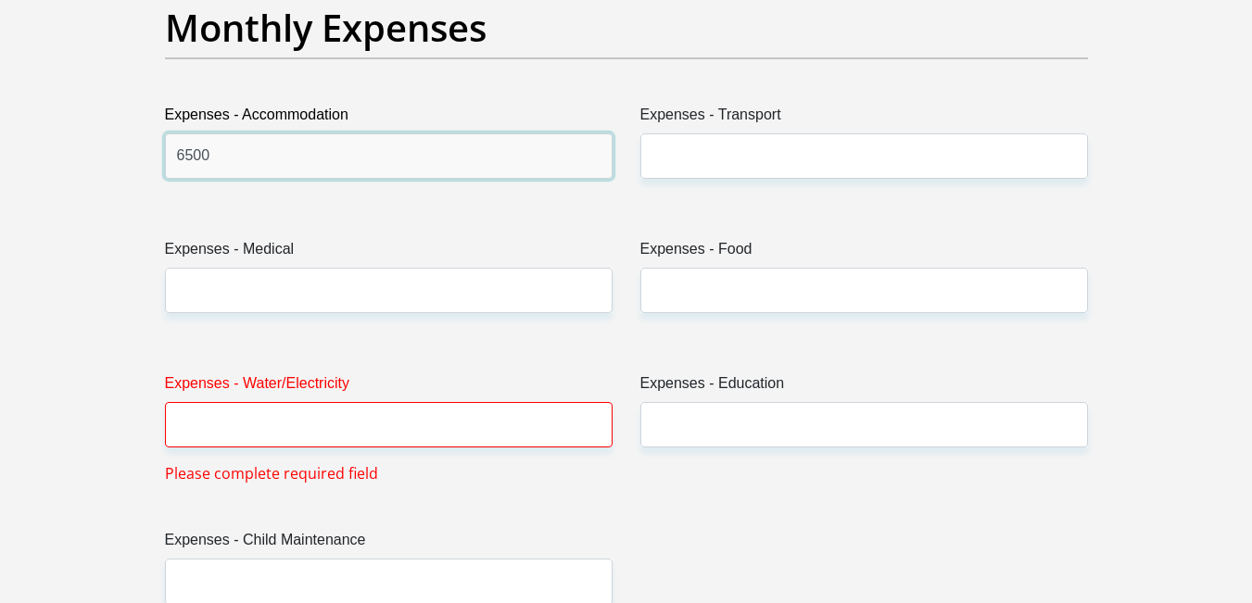
type input "6500"
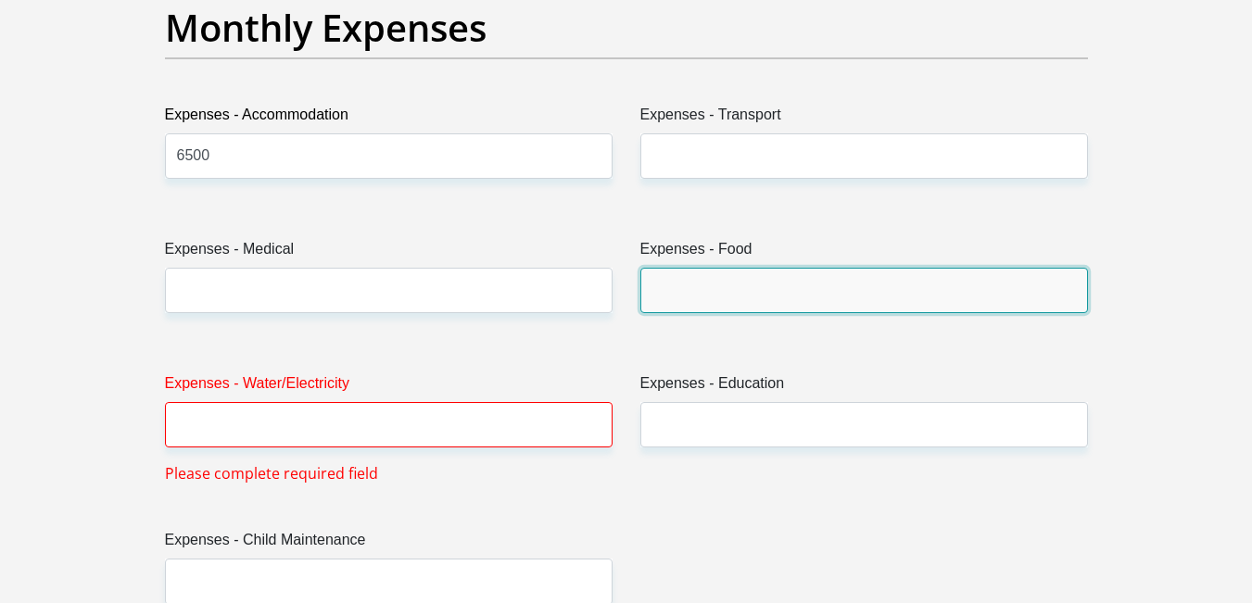
click at [687, 298] on input "Expenses - Food" at bounding box center [863, 290] width 447 height 45
type input "3000"
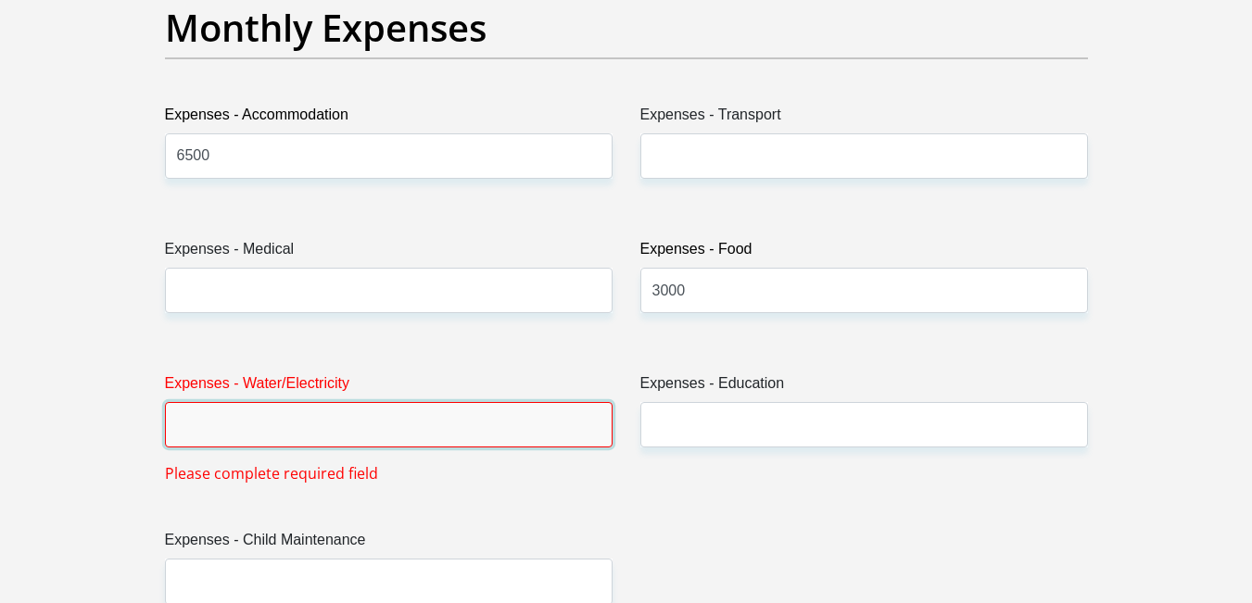
click at [347, 426] on input "Expenses - Water/Electricity" at bounding box center [388, 424] width 447 height 45
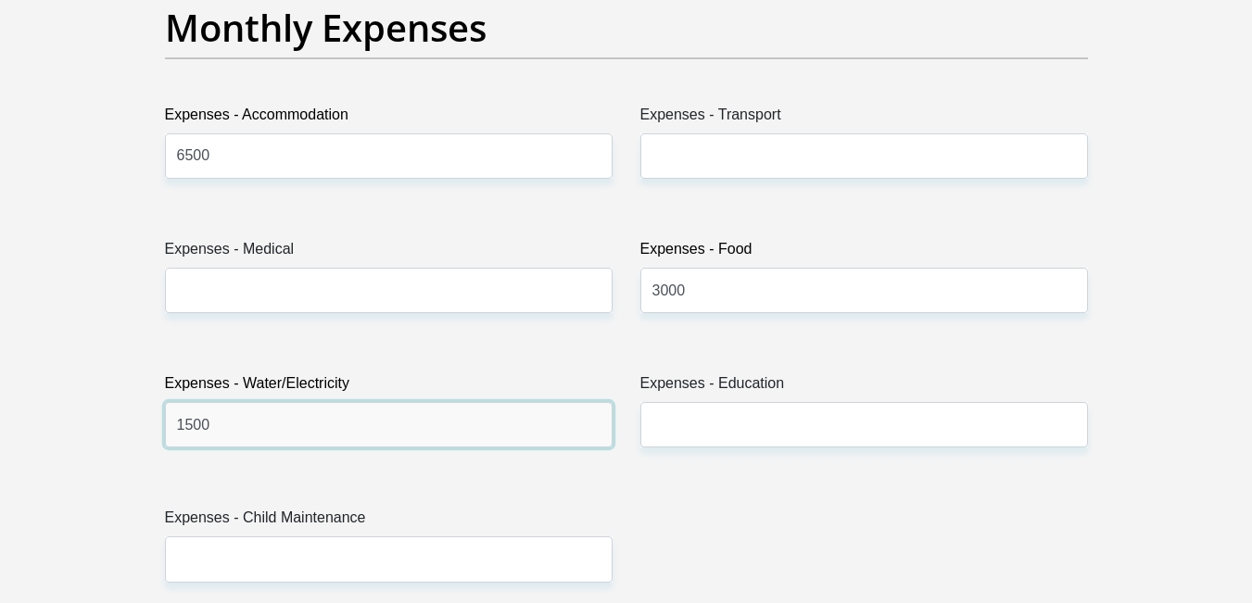
type input "1500"
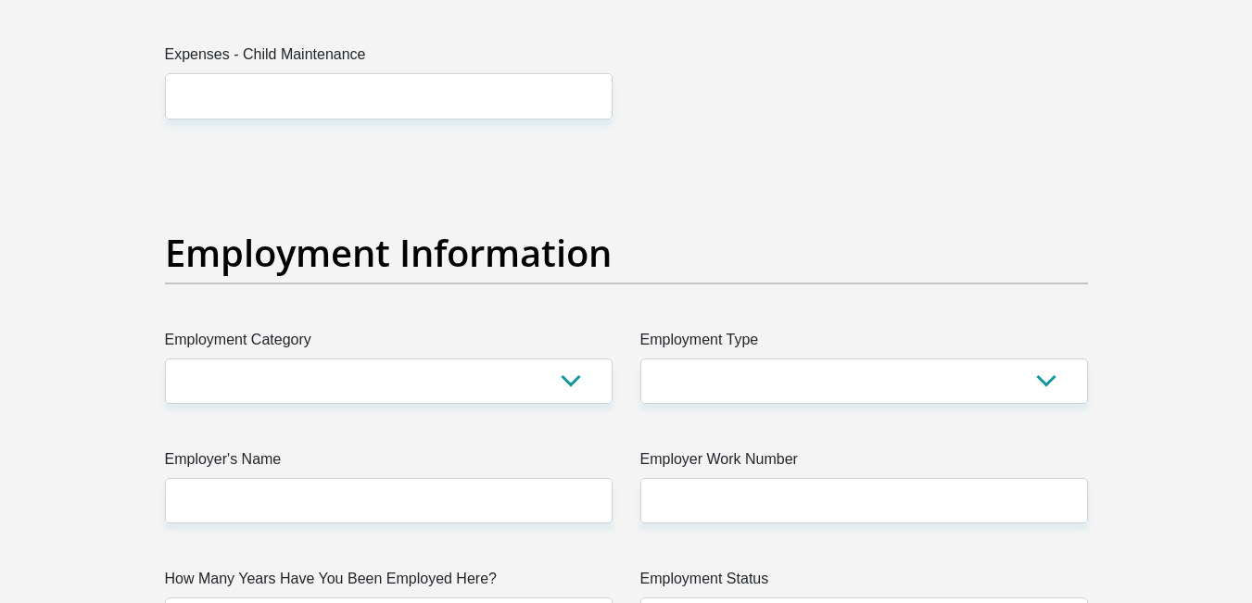
scroll to position [3243, 0]
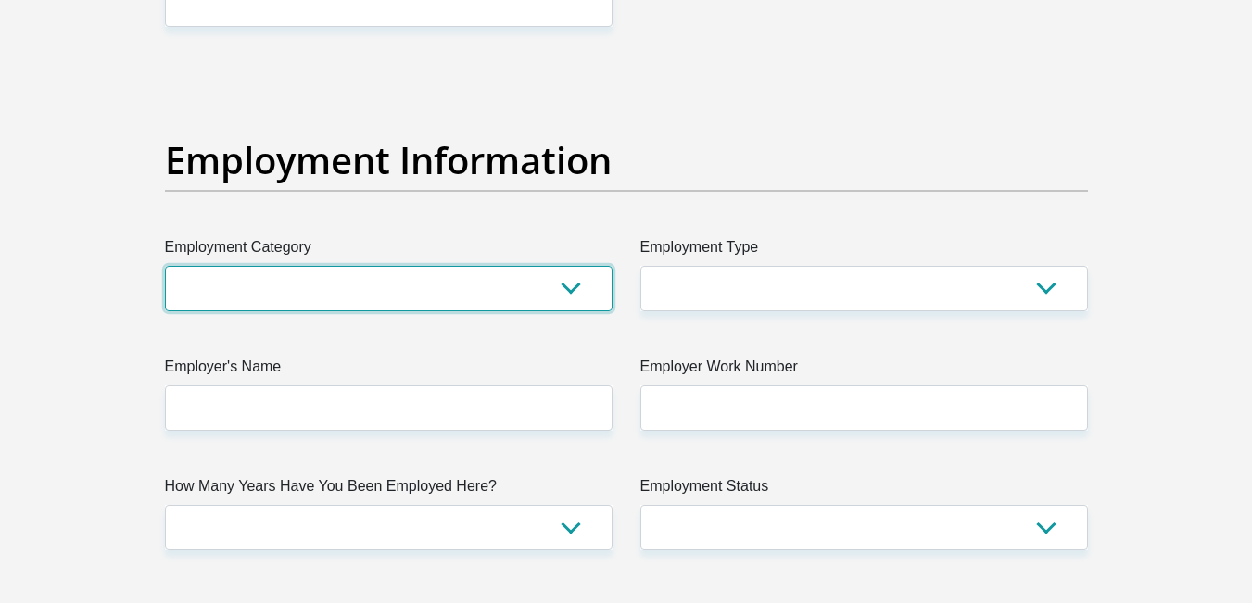
click at [280, 285] on select "AGRICULTURE ALCOHOL & TOBACCO CONSTRUCTION MATERIALS METALLURGY EQUIPMENT FOR R…" at bounding box center [388, 288] width 447 height 45
click at [284, 284] on select "AGRICULTURE ALCOHOL & TOBACCO CONSTRUCTION MATERIALS METALLURGY EQUIPMENT FOR R…" at bounding box center [388, 288] width 447 height 45
click at [165, 266] on select "AGRICULTURE ALCOHOL & TOBACCO CONSTRUCTION MATERIALS METALLURGY EQUIPMENT FOR R…" at bounding box center [388, 288] width 447 height 45
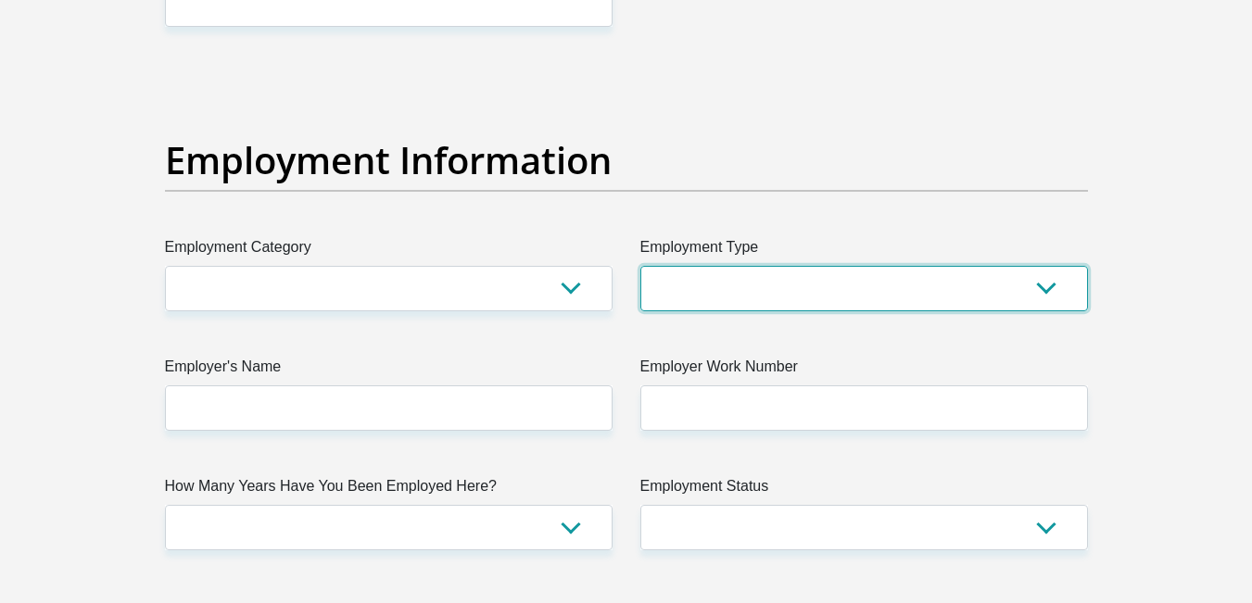
click at [883, 284] on select "College/Lecturer Craft Seller Creative Driver Executive Farmer Forces - Non Com…" at bounding box center [863, 288] width 447 height 45
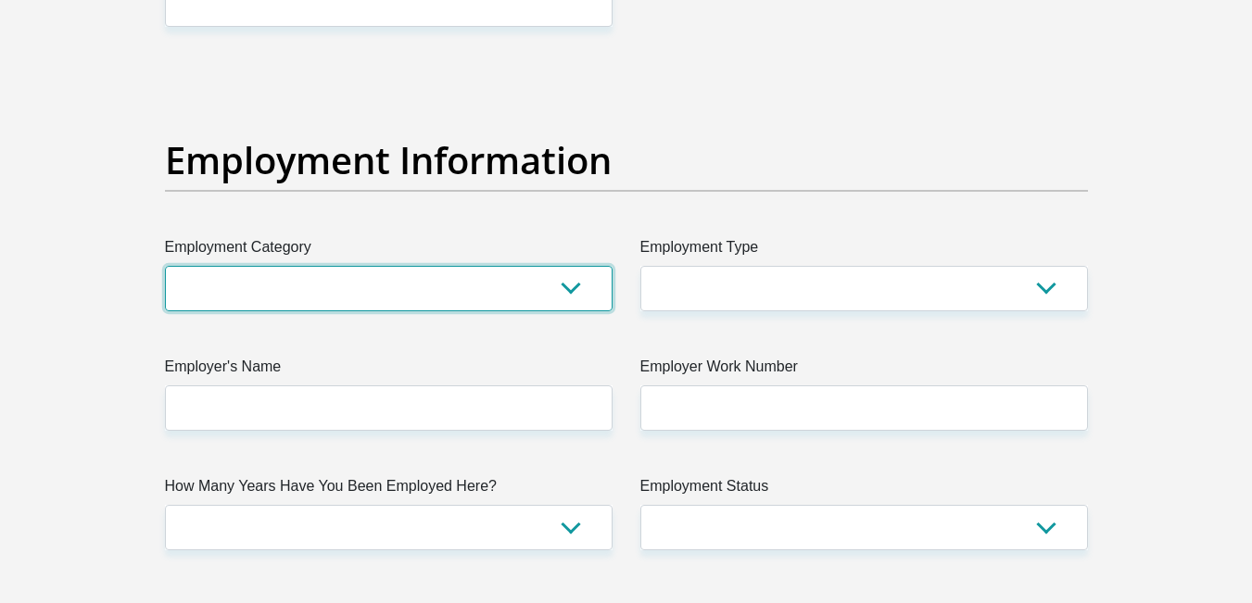
click at [489, 279] on select "AGRICULTURE ALCOHOL & TOBACCO CONSTRUCTION MATERIALS METALLURGY EQUIPMENT FOR R…" at bounding box center [388, 288] width 447 height 45
select select "59"
click at [165, 266] on select "AGRICULTURE ALCOHOL & TOBACCO CONSTRUCTION MATERIALS METALLURGY EQUIPMENT FOR R…" at bounding box center [388, 288] width 447 height 45
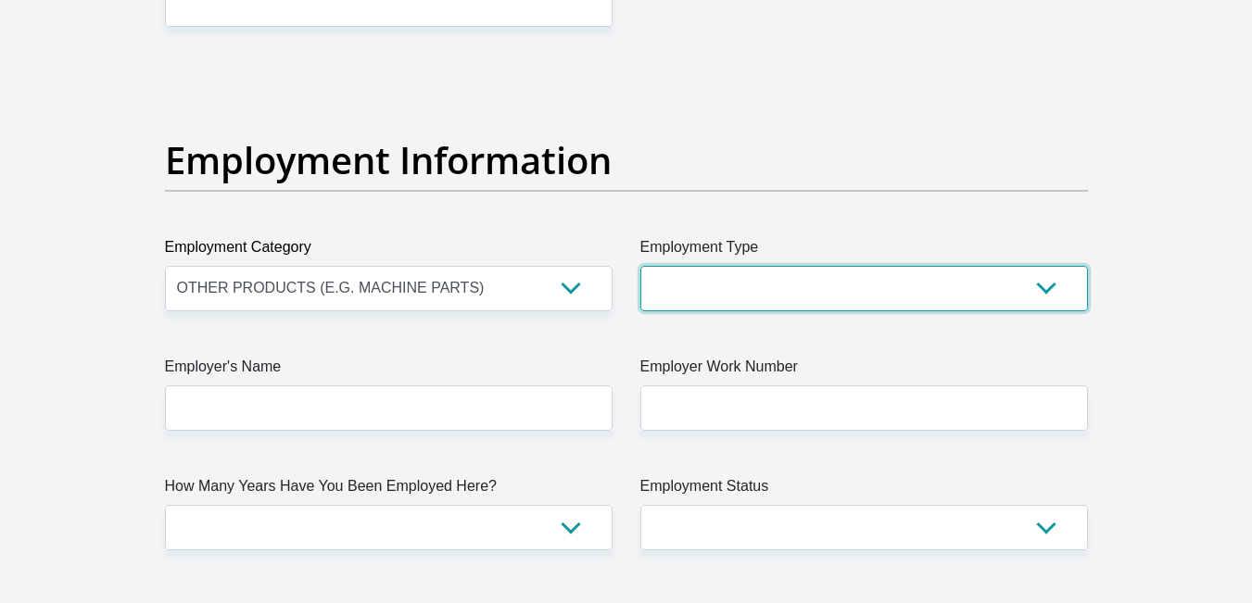
click at [664, 291] on select "College/Lecturer Craft Seller Creative Driver Executive Farmer Forces - Non Com…" at bounding box center [863, 288] width 447 height 45
select select "Production/Manufacturing"
click at [640, 266] on select "College/Lecturer Craft Seller Creative Driver Executive Farmer Forces - Non Com…" at bounding box center [863, 288] width 447 height 45
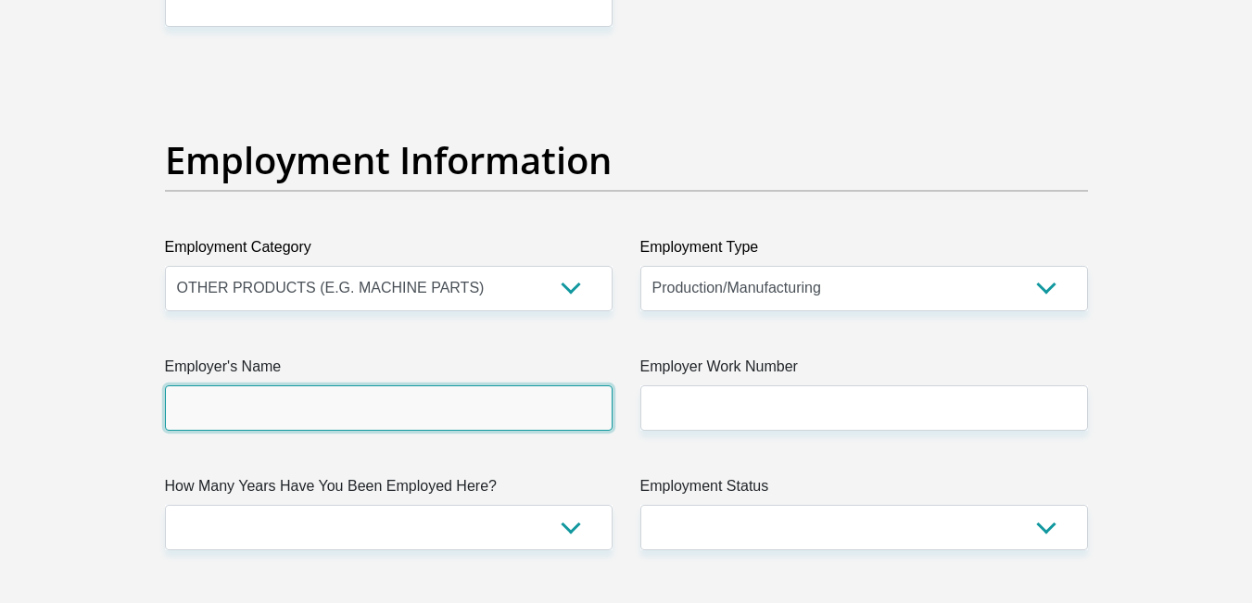
click at [383, 405] on input "Employer's Name" at bounding box center [388, 407] width 447 height 45
type input "MidlandsMetalPressings"
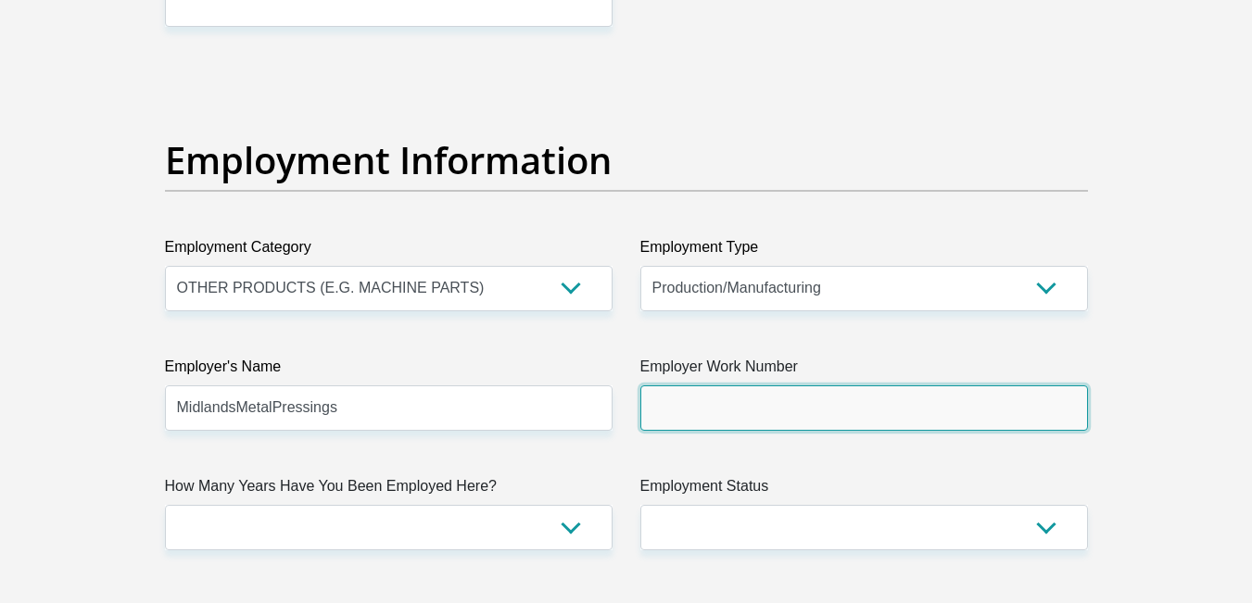
click at [709, 419] on input "Employer Work Number" at bounding box center [863, 407] width 447 height 45
type input "0724338571"
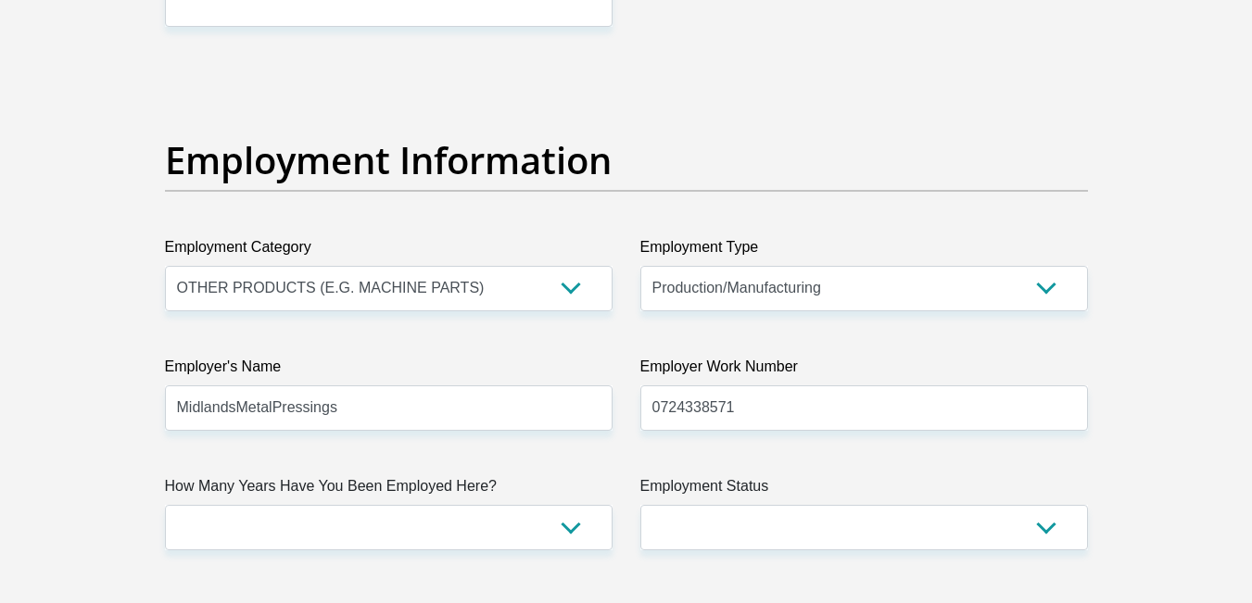
click at [85, 341] on section "Personal Details Title Mr Ms Mrs Dr [PERSON_NAME] First Name [PERSON_NAME] Surn…" at bounding box center [626, 68] width 1252 height 6458
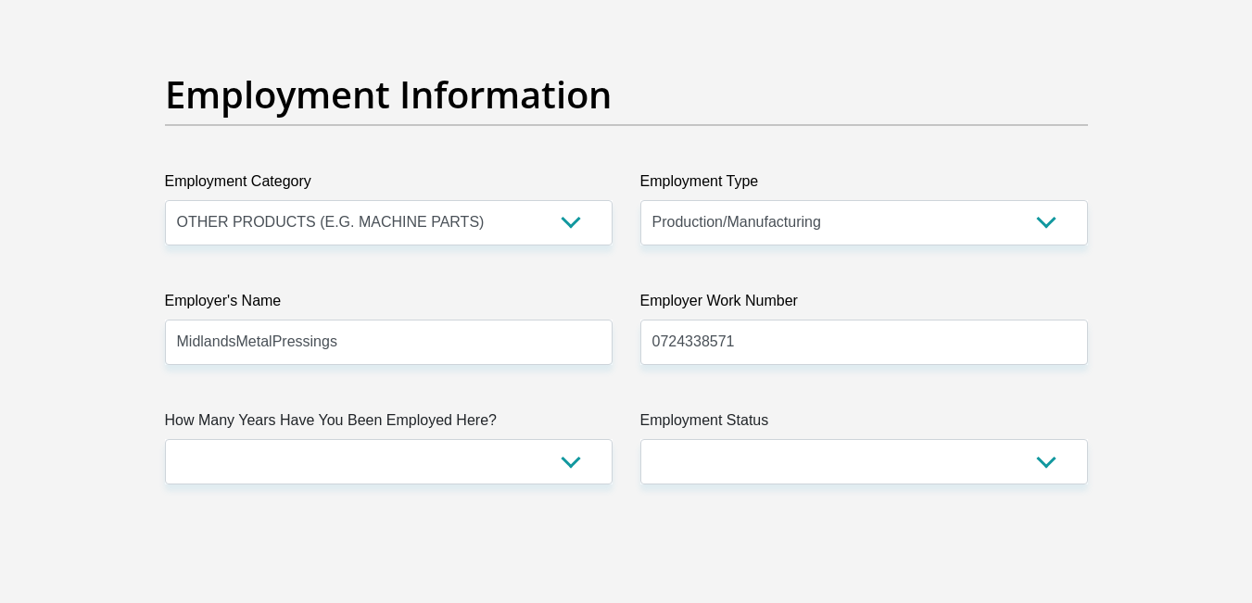
scroll to position [3428, 0]
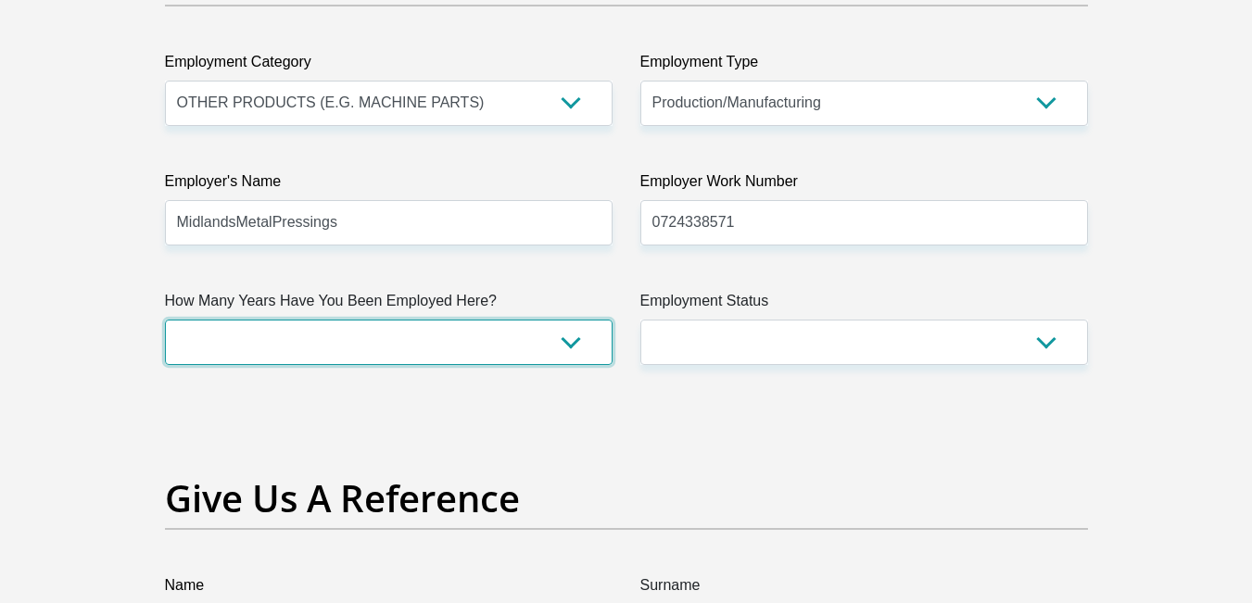
click at [347, 344] on select "less than 1 year 1-3 years 3-5 years 5+ years" at bounding box center [388, 342] width 447 height 45
select select "60"
click at [165, 320] on select "less than 1 year 1-3 years 3-5 years 5+ years" at bounding box center [388, 342] width 447 height 45
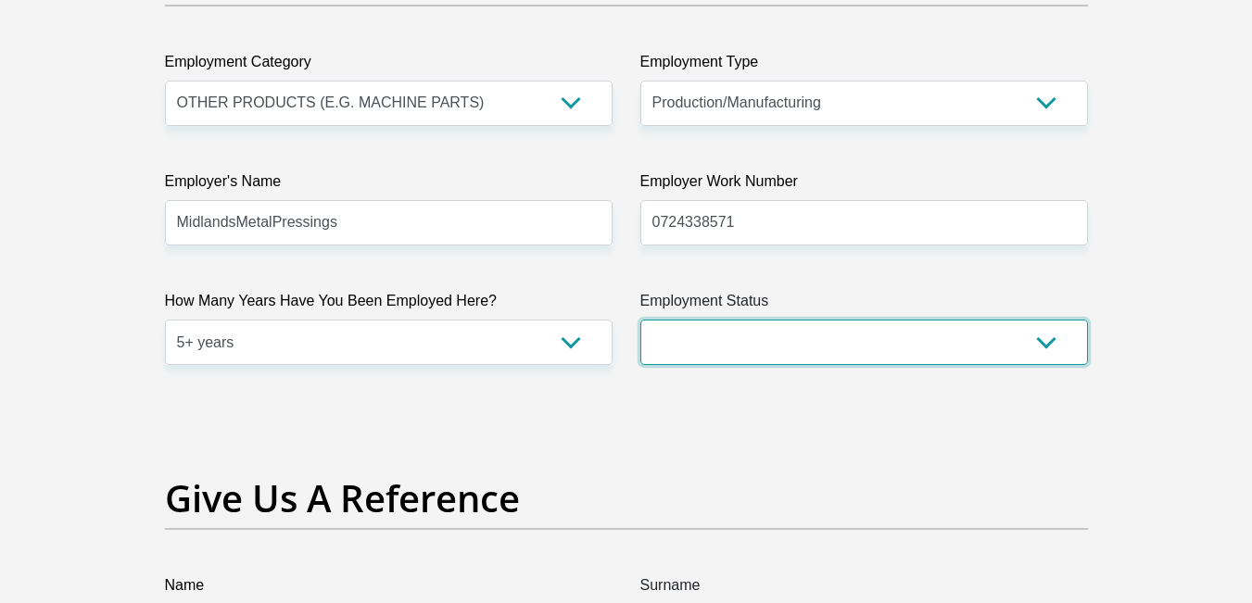
click at [855, 347] on select "Permanent/Full-time Part-time/Casual [DEMOGRAPHIC_DATA] Worker Self-Employed Ho…" at bounding box center [863, 342] width 447 height 45
select select "1"
click at [640, 320] on select "Permanent/Full-time Part-time/Casual [DEMOGRAPHIC_DATA] Worker Self-Employed Ho…" at bounding box center [863, 342] width 447 height 45
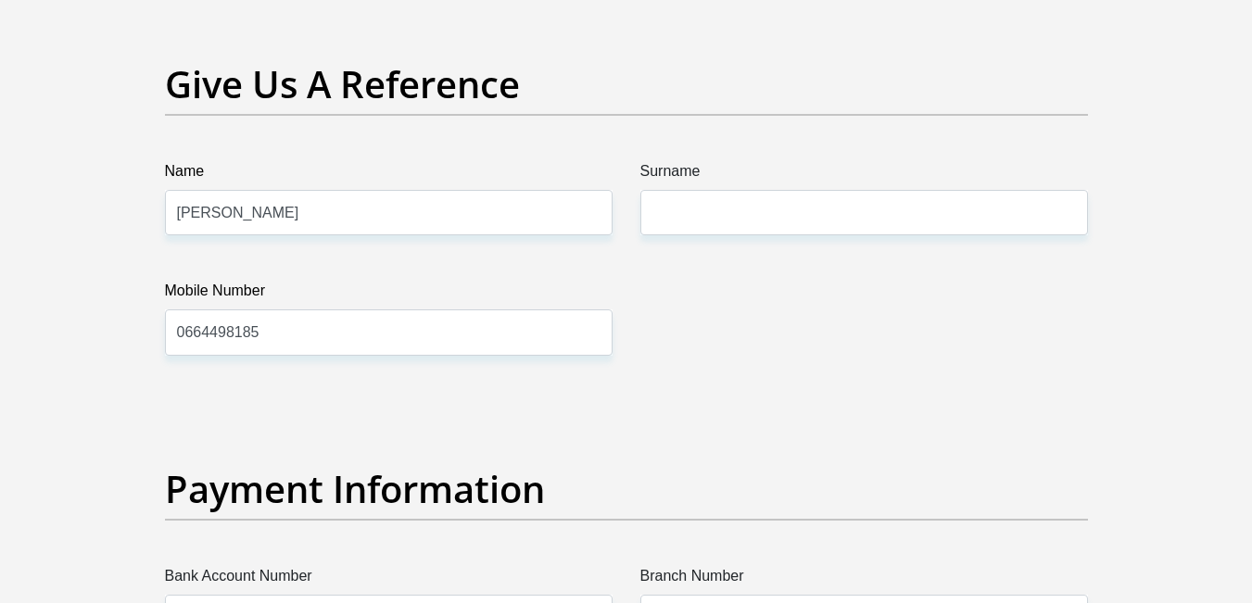
scroll to position [3799, 0]
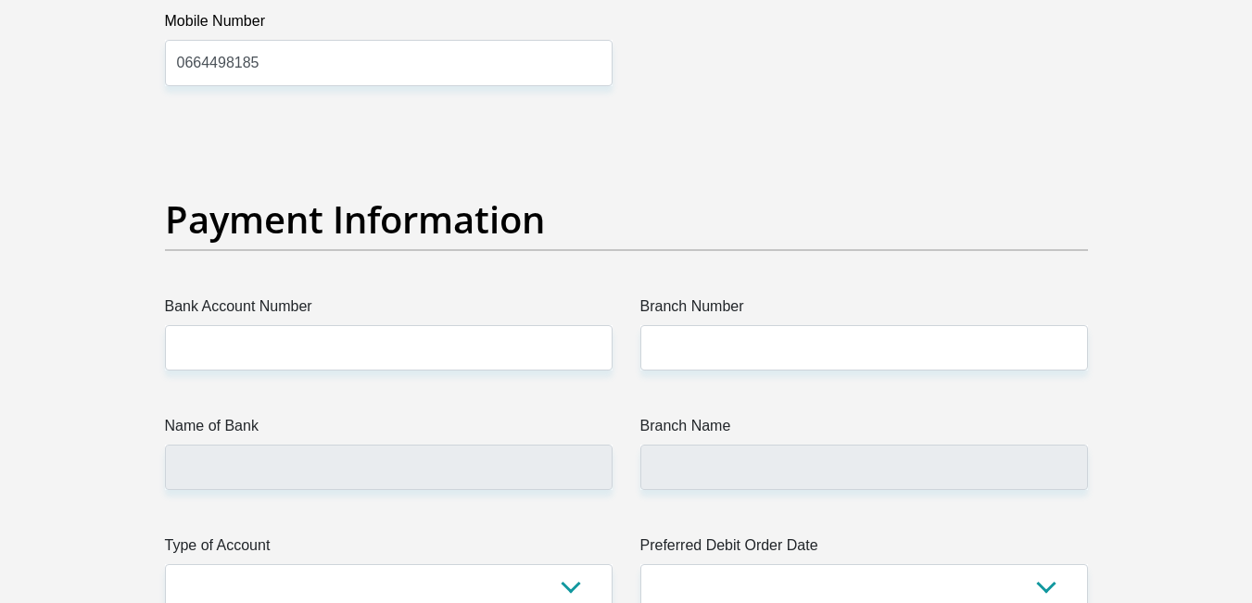
scroll to position [4169, 0]
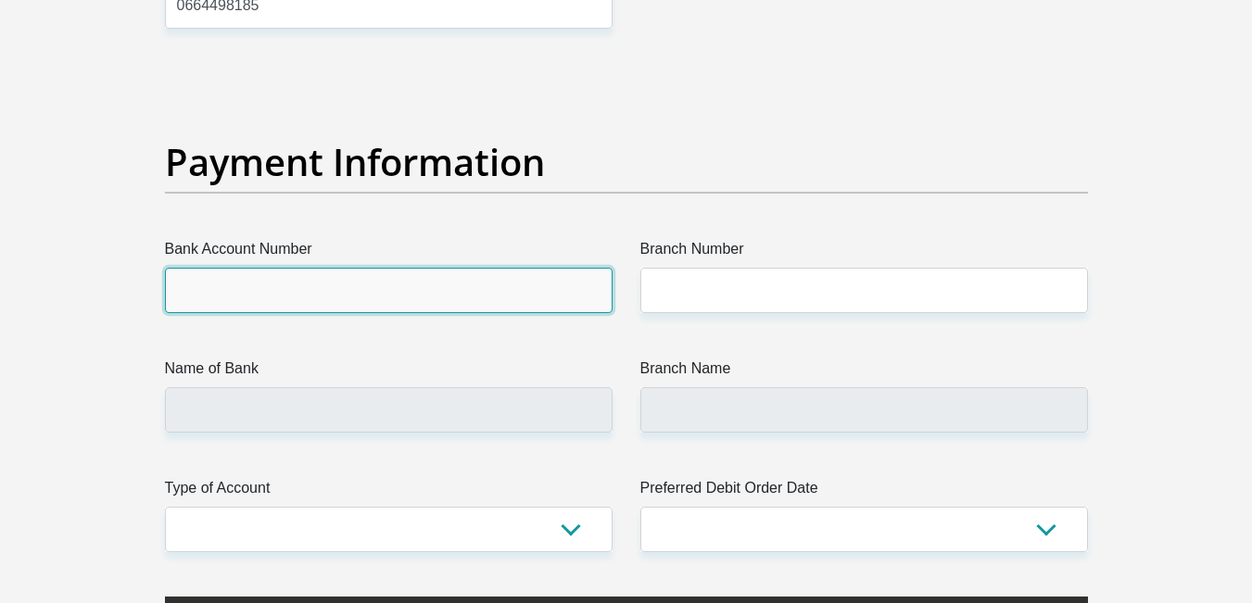
click at [259, 278] on input "Bank Account Number" at bounding box center [388, 290] width 447 height 45
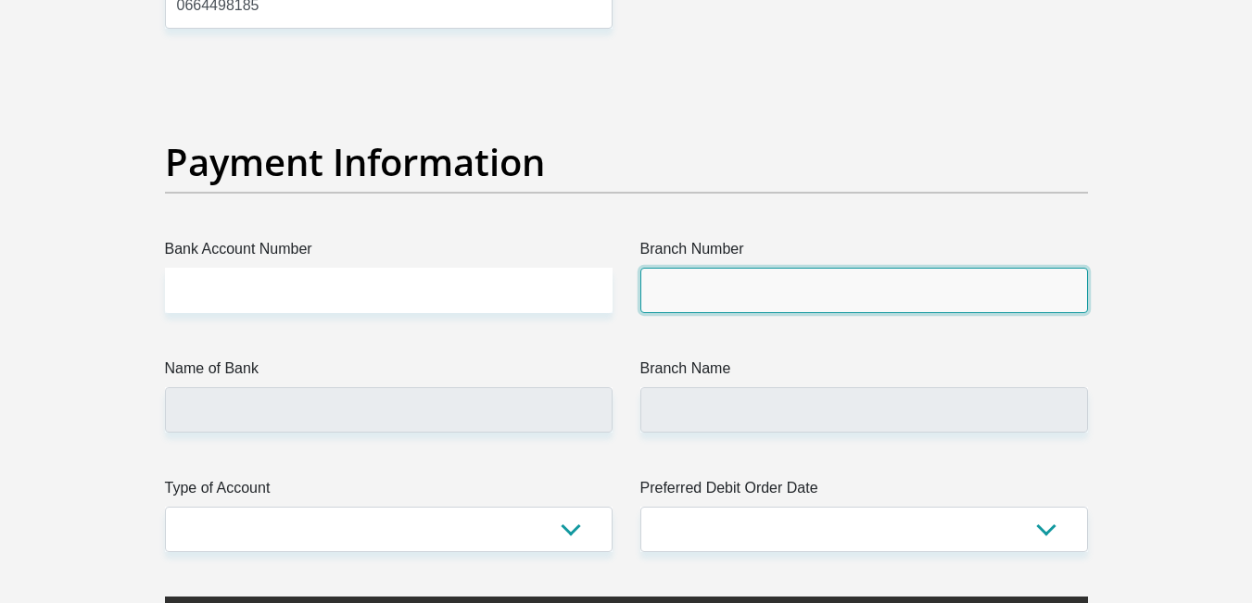
click at [720, 284] on input "Branch Number" at bounding box center [863, 290] width 447 height 45
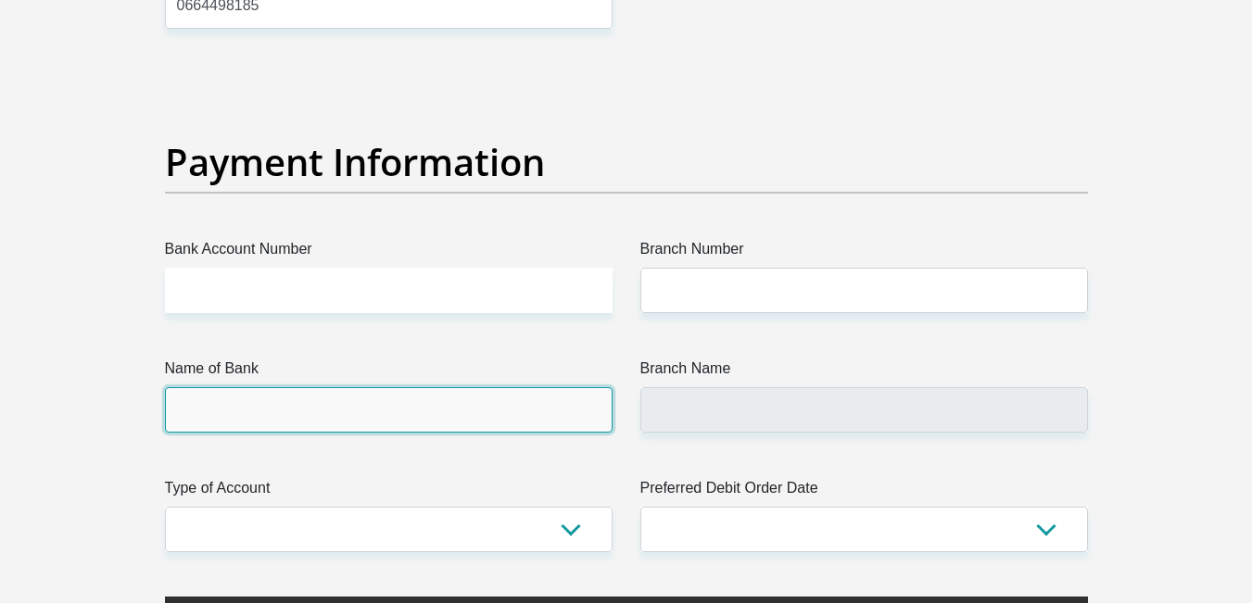
click at [201, 410] on input "Name of Bank" at bounding box center [388, 409] width 447 height 45
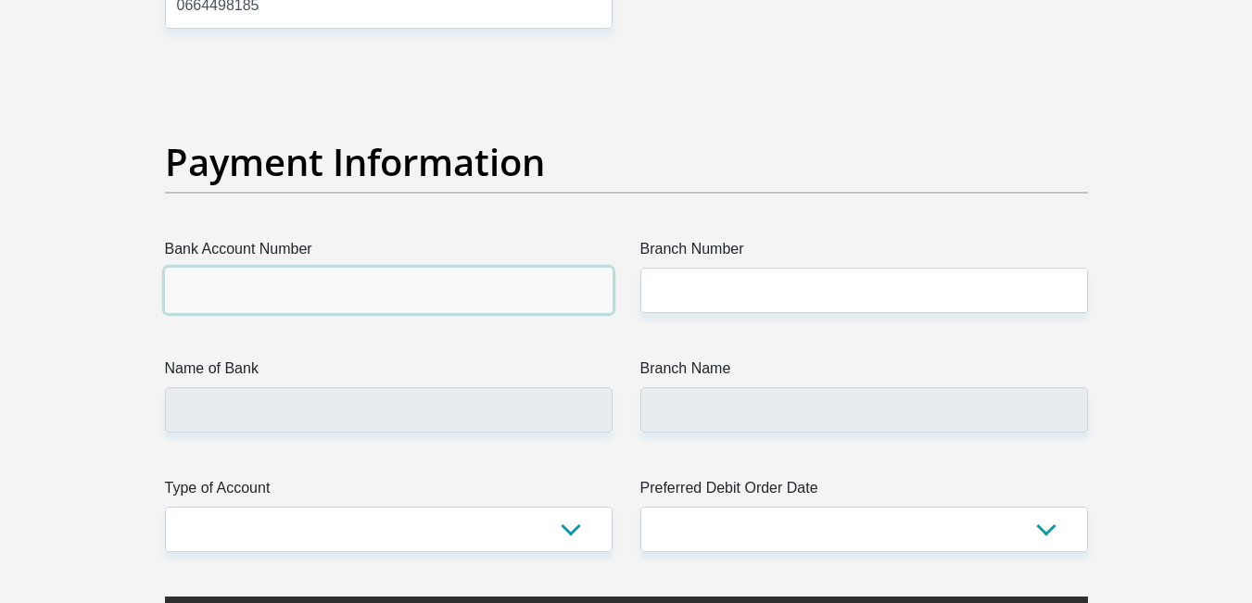
click at [171, 296] on input "Bank Account Number" at bounding box center [388, 290] width 447 height 45
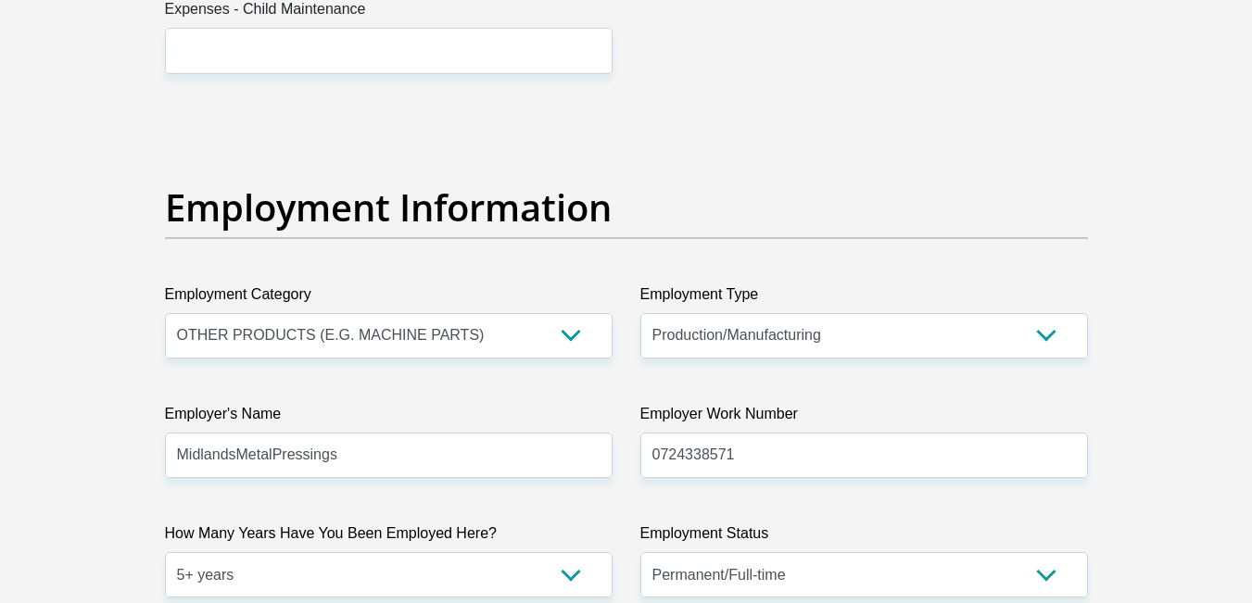
scroll to position [3150, 0]
